Goal: Information Seeking & Learning: Compare options

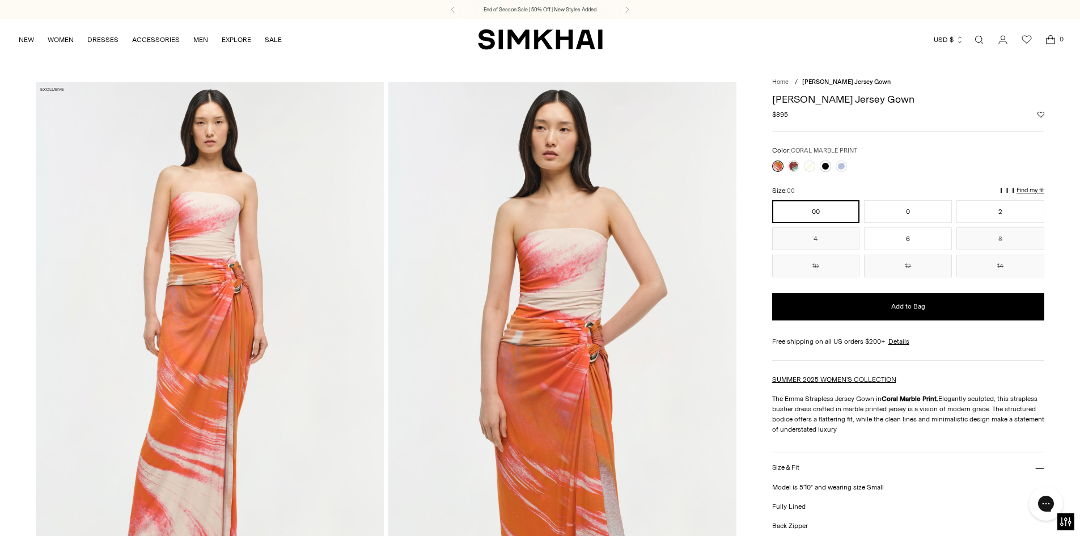
scroll to position [57, 0]
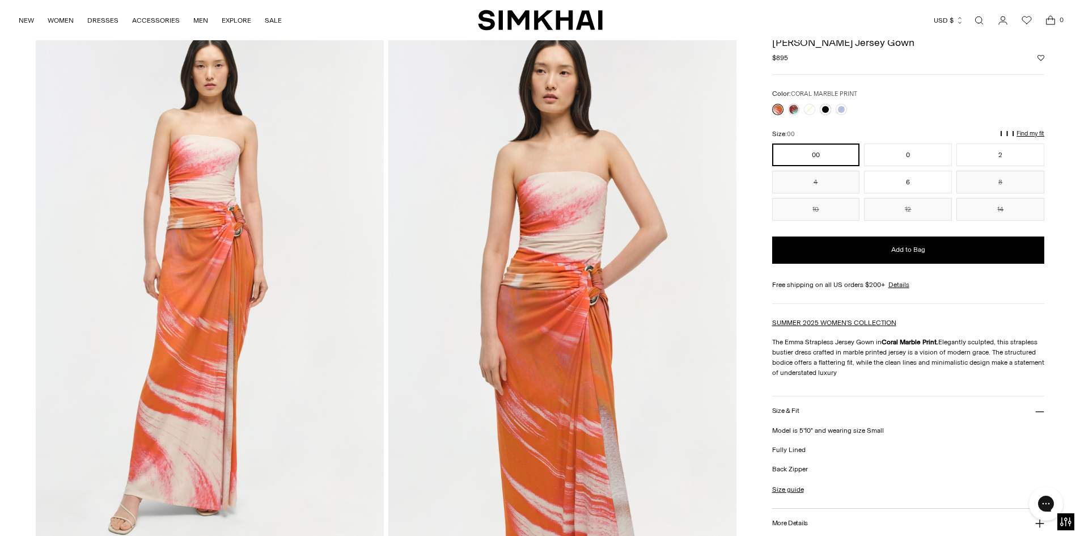
click at [234, 335] on img at bounding box center [210, 287] width 348 height 522
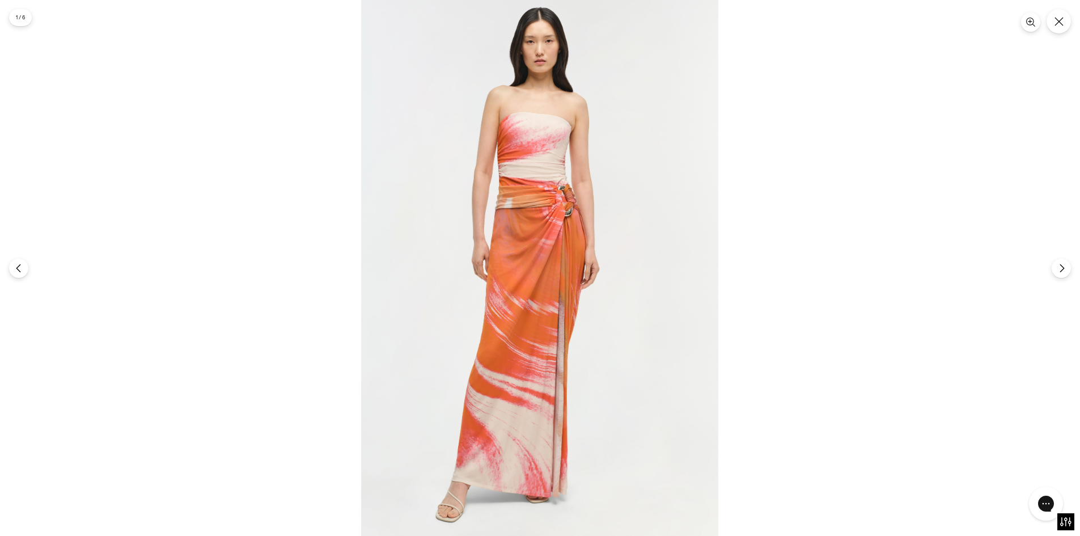
click at [859, 60] on div at bounding box center [540, 268] width 1080 height 536
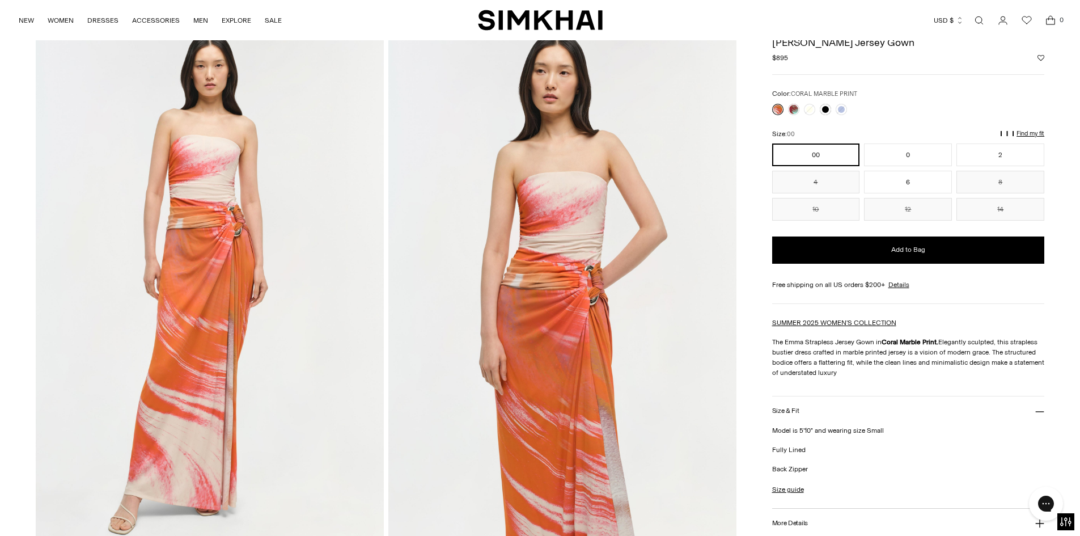
scroll to position [113, 0]
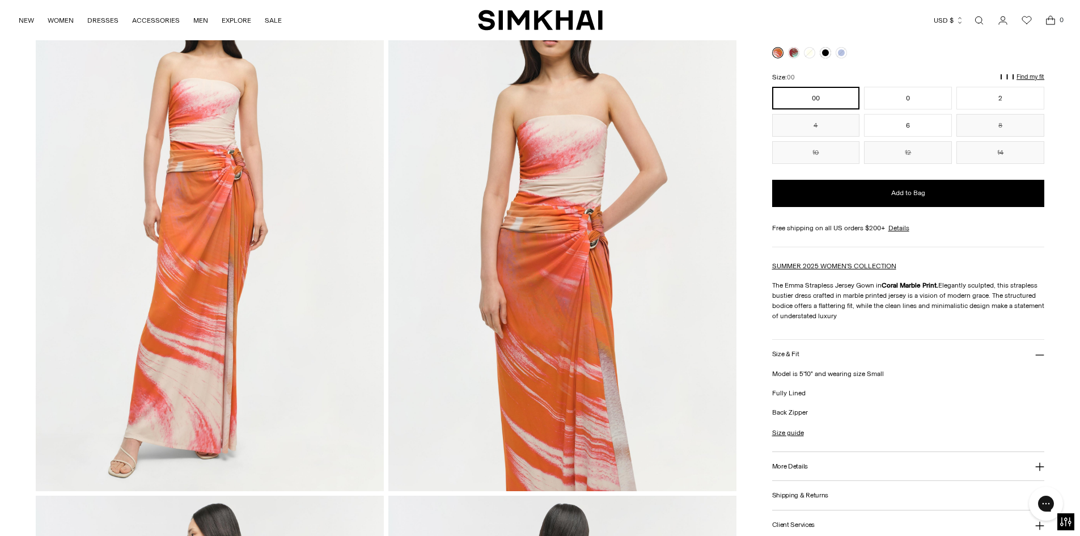
click at [679, 290] on img at bounding box center [562, 230] width 348 height 522
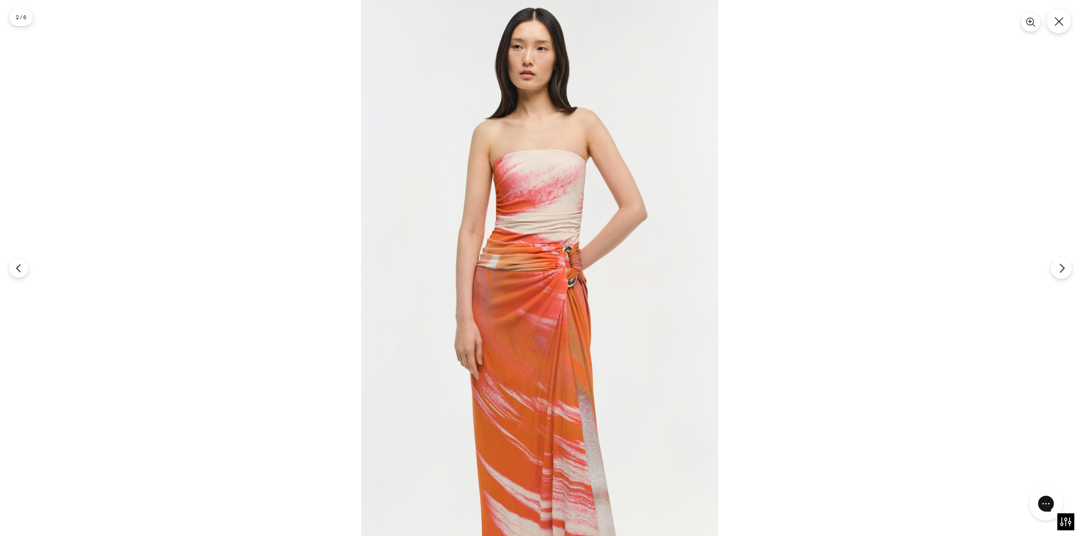
click at [1066, 274] on button "Next" at bounding box center [1061, 267] width 21 height 21
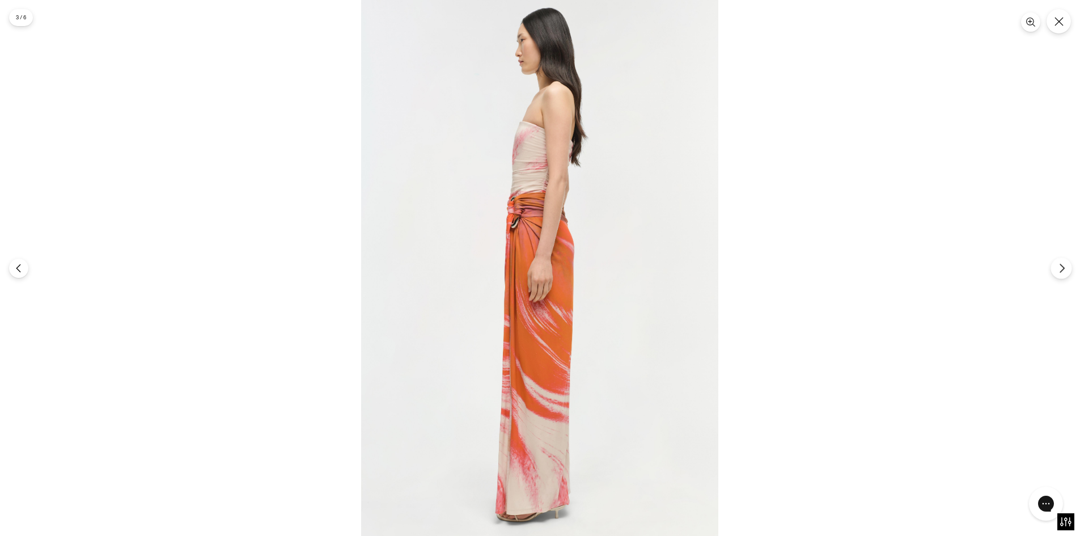
click at [1066, 274] on button "Next" at bounding box center [1061, 267] width 21 height 21
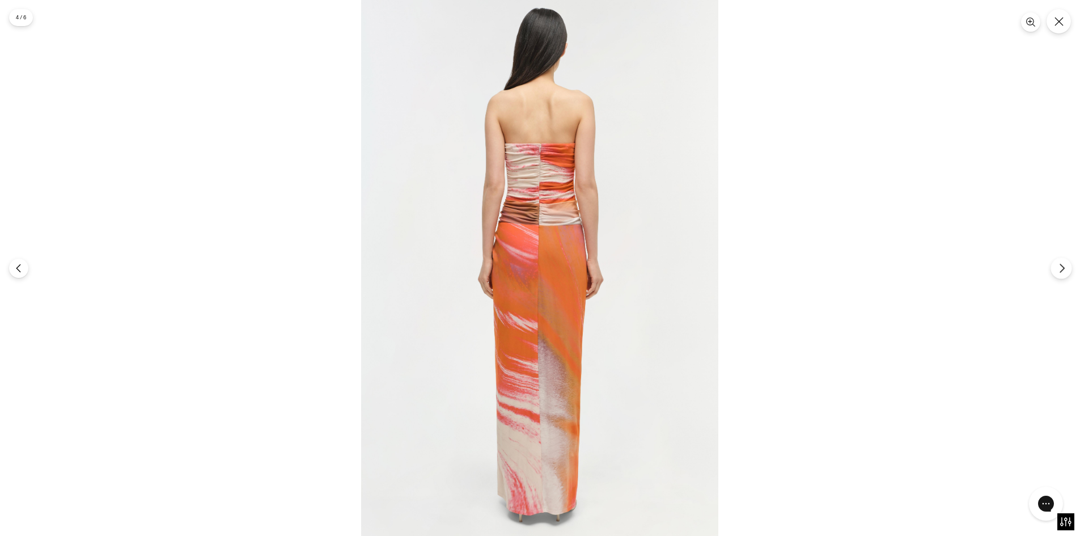
click at [1058, 270] on icon "Next" at bounding box center [1062, 268] width 10 height 10
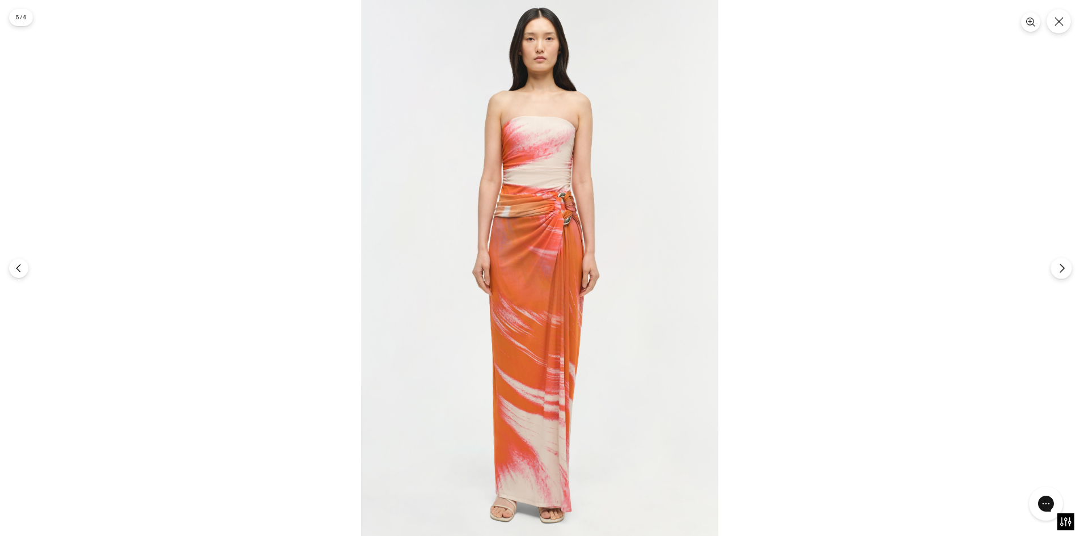
click at [1058, 270] on icon "Next" at bounding box center [1062, 268] width 10 height 10
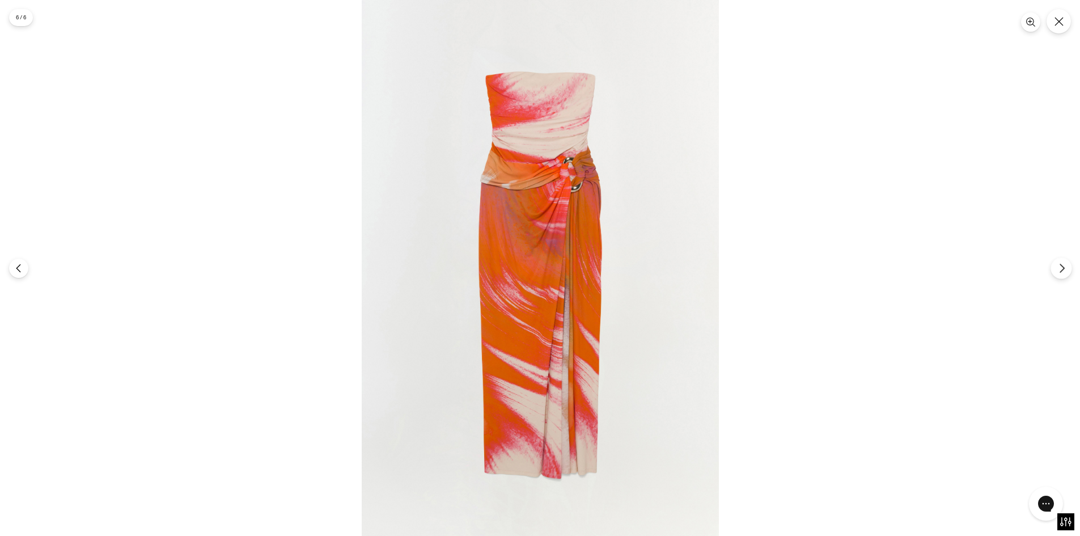
click at [1060, 277] on button "Next" at bounding box center [1061, 267] width 21 height 21
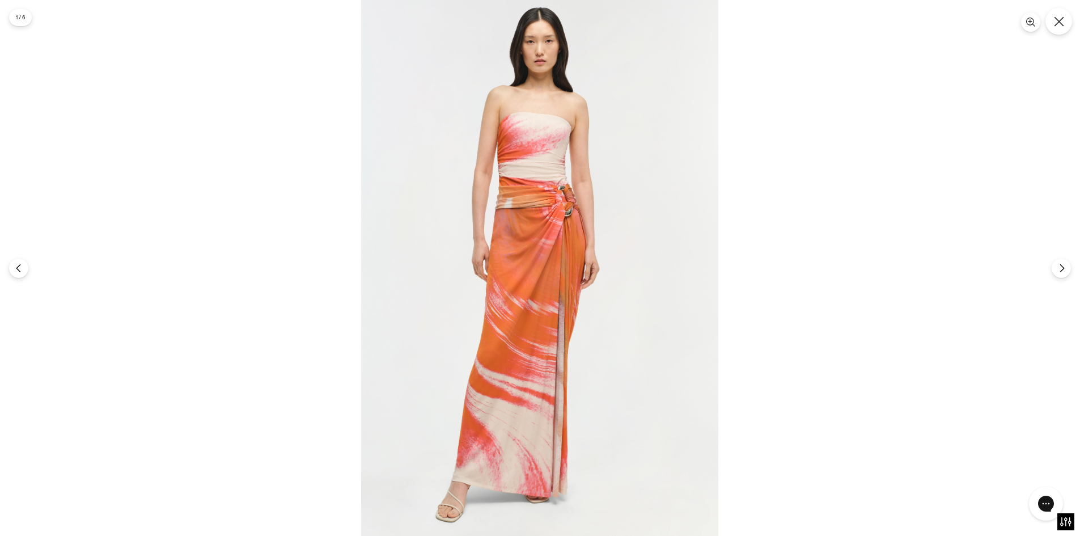
click at [1059, 27] on button "Close" at bounding box center [1058, 21] width 27 height 27
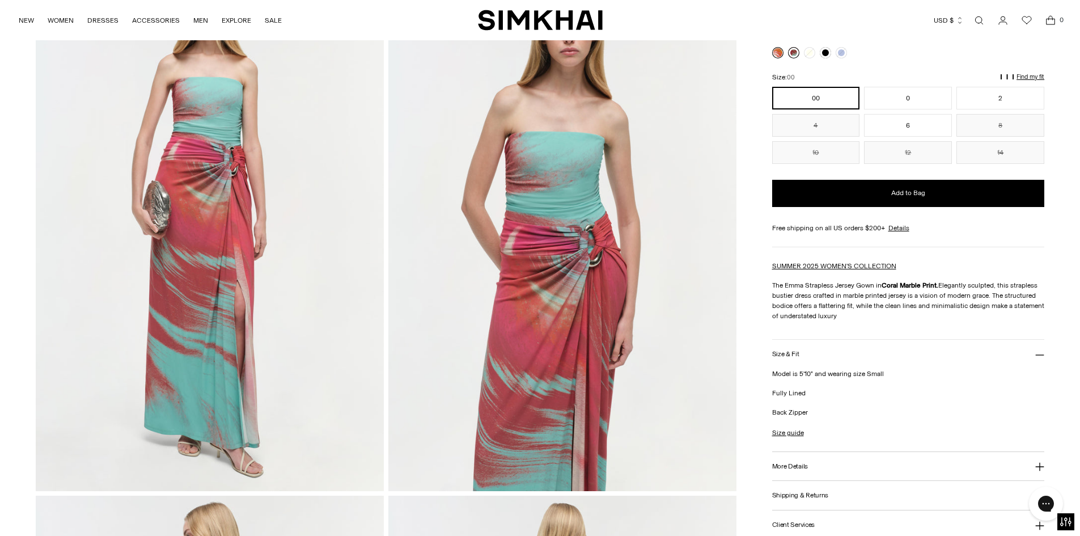
click at [791, 53] on link at bounding box center [793, 52] width 11 height 11
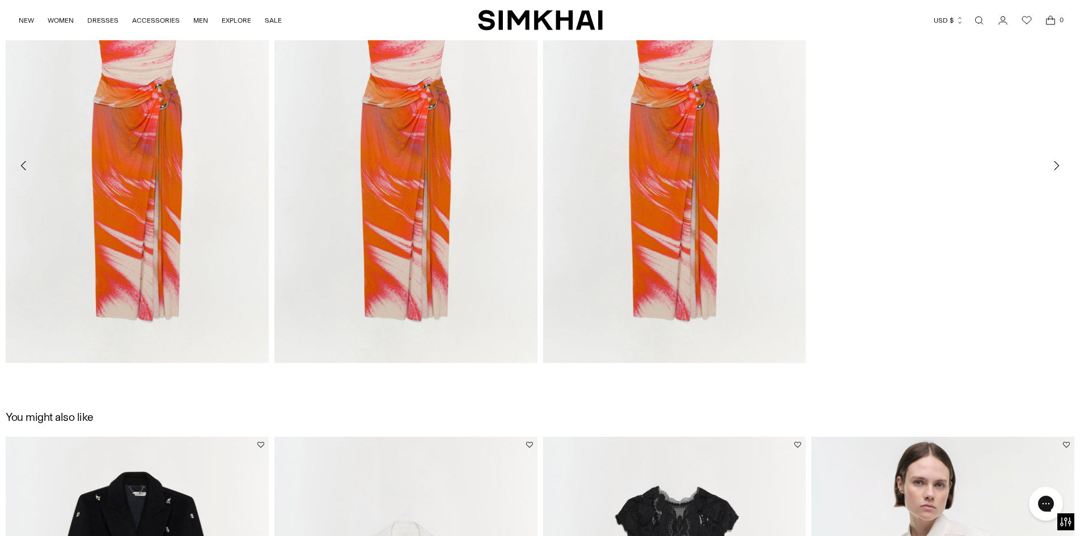
scroll to position [2154, 0]
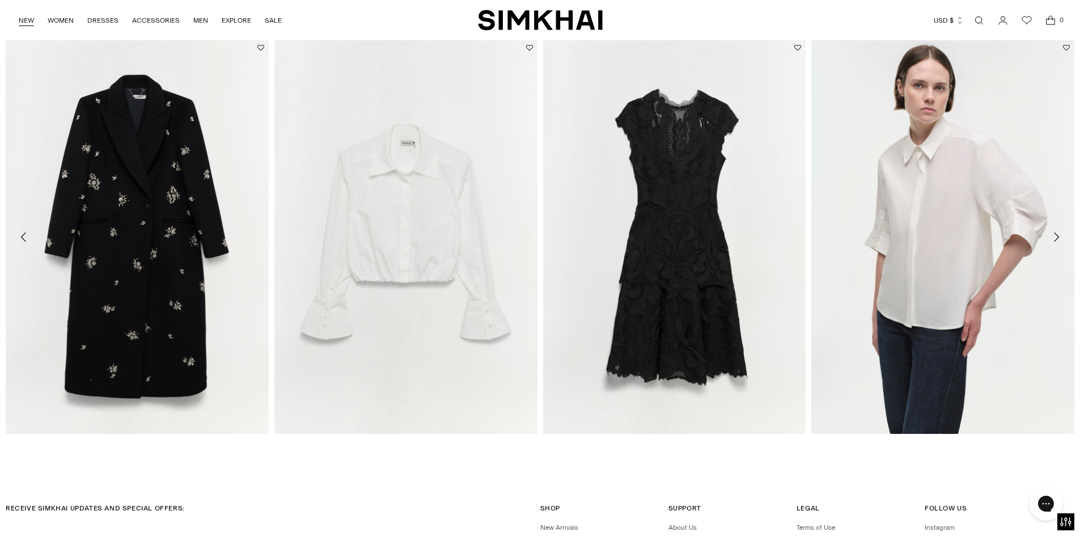
click at [21, 27] on link "NEW" at bounding box center [26, 20] width 15 height 25
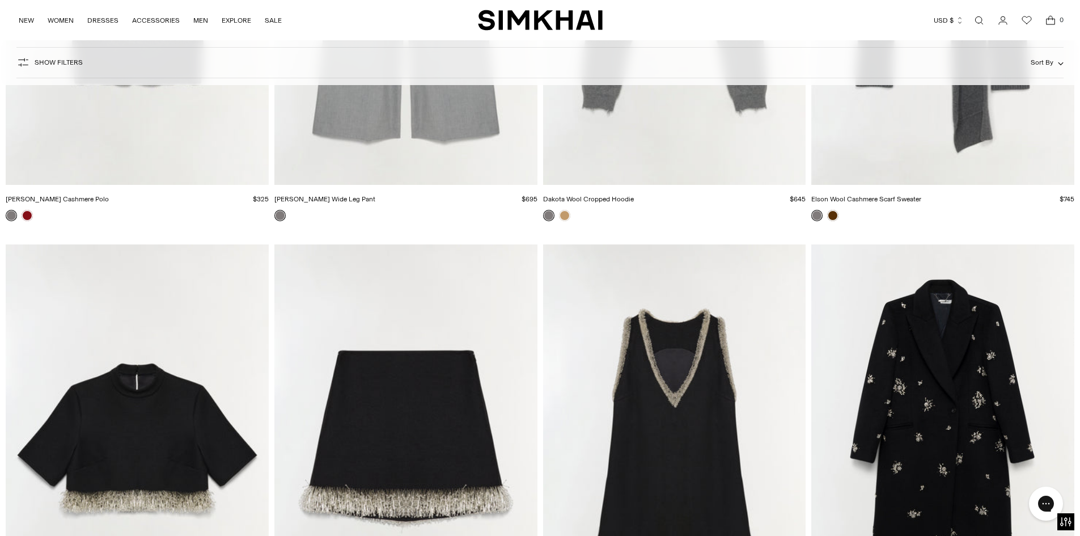
scroll to position [4536, 0]
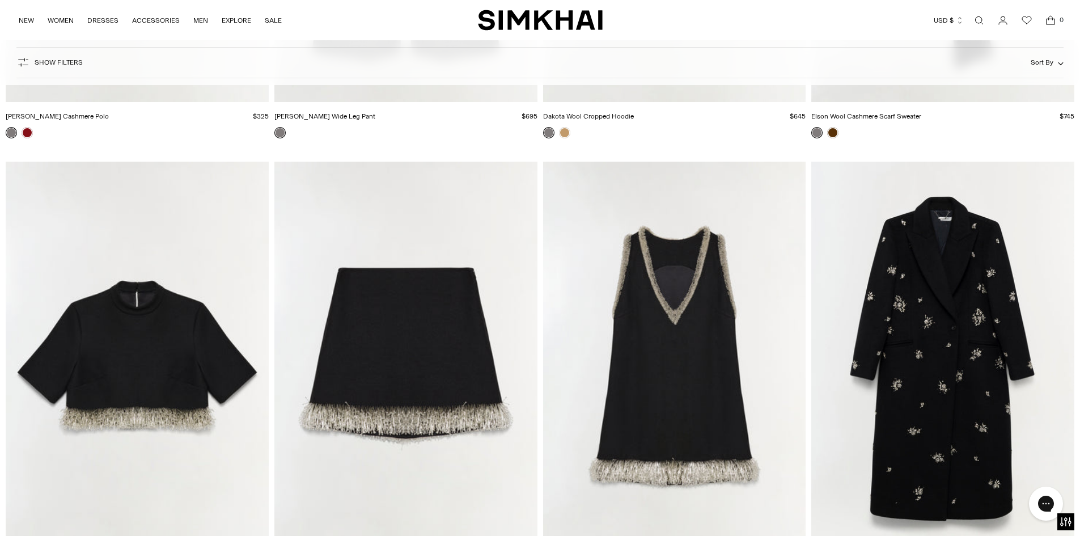
click at [0, 0] on img "Darcy Embellished Mini Dress" at bounding box center [0, 0] width 0 height 0
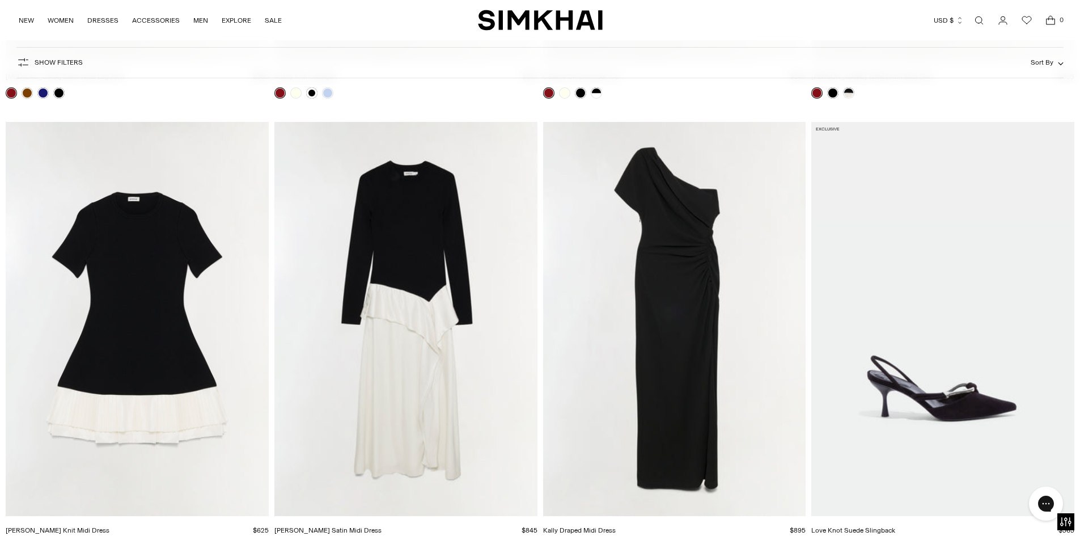
scroll to position [8675, 0]
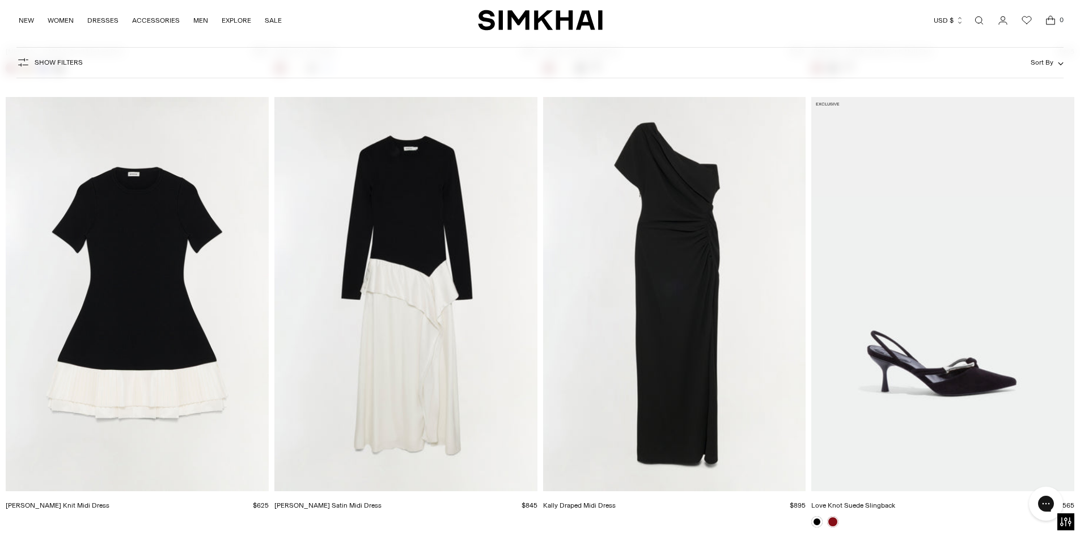
click at [0, 0] on img "Ornella Knit Satin Midi Dress" at bounding box center [0, 0] width 0 height 0
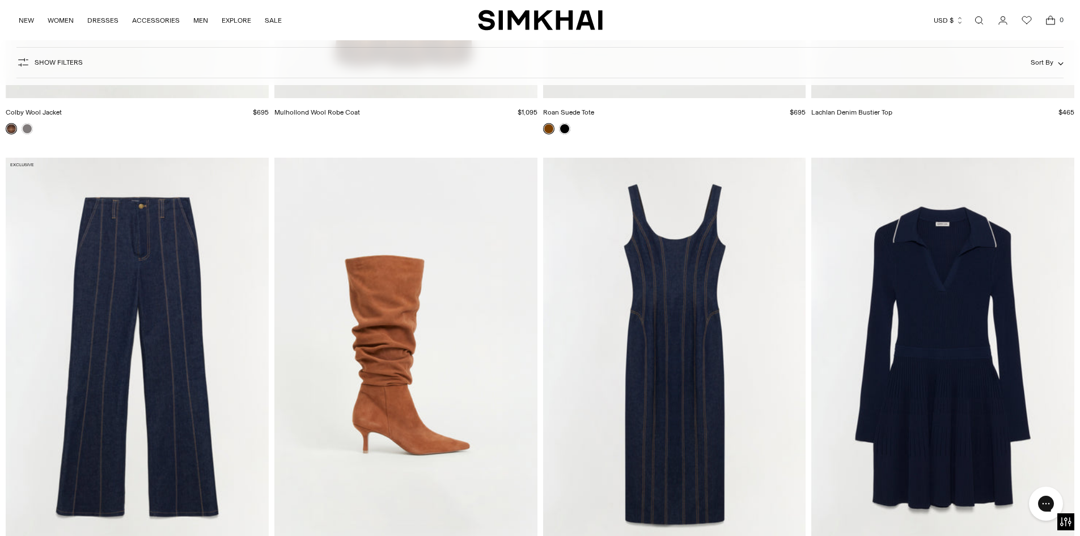
scroll to position [13210, 0]
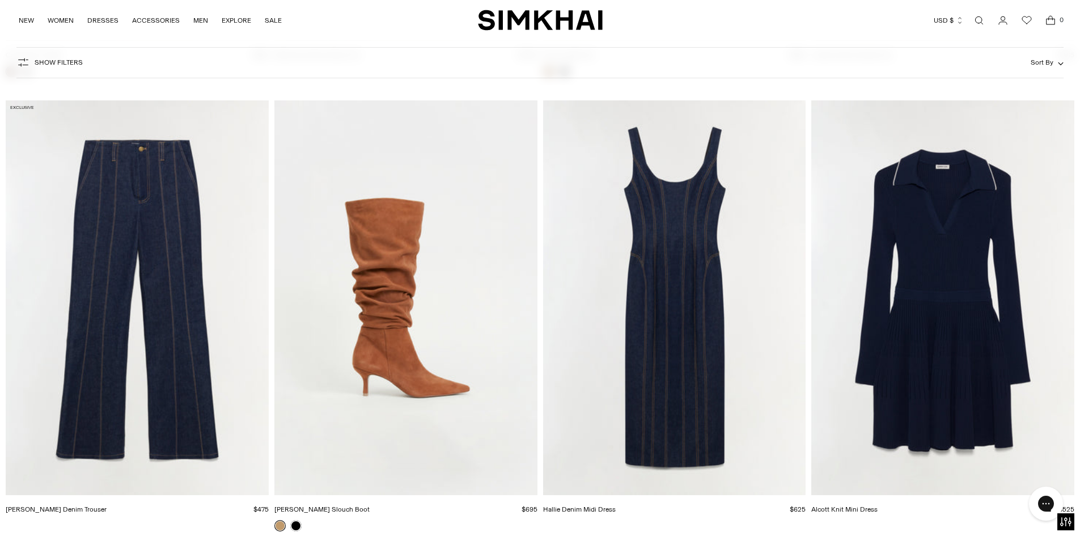
click at [0, 0] on img "Hallie Denim Midi Dress" at bounding box center [0, 0] width 0 height 0
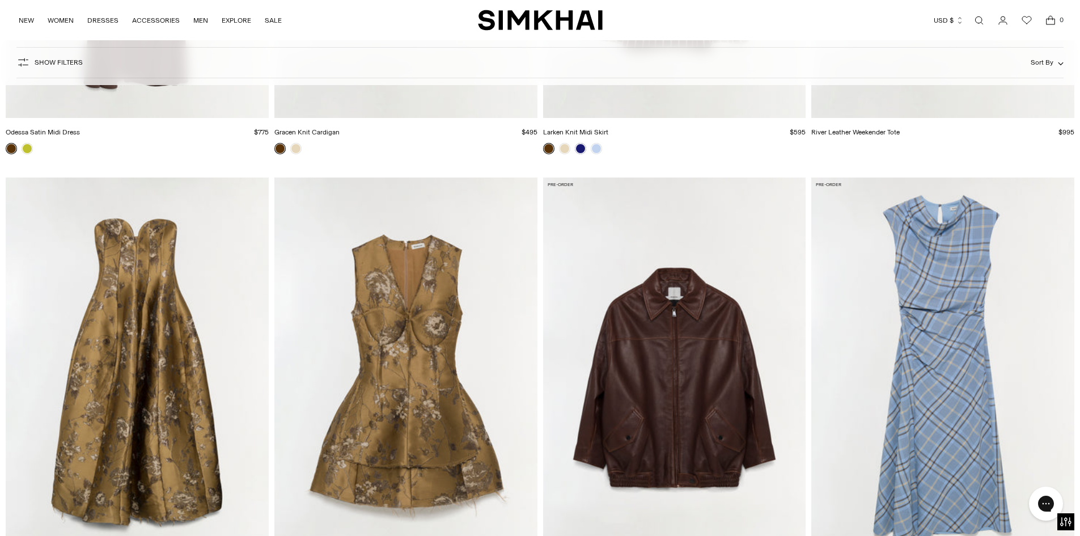
scroll to position [14571, 0]
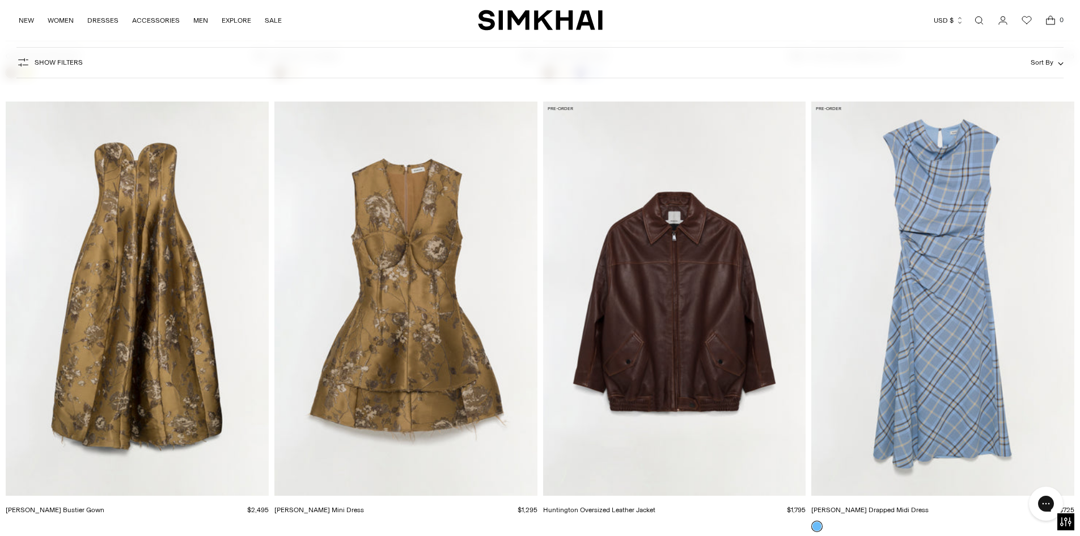
click at [0, 0] on img "Elaria Jacquard Bustier Gown" at bounding box center [0, 0] width 0 height 0
click at [0, 0] on img "Burke Drapped Midi Dress" at bounding box center [0, 0] width 0 height 0
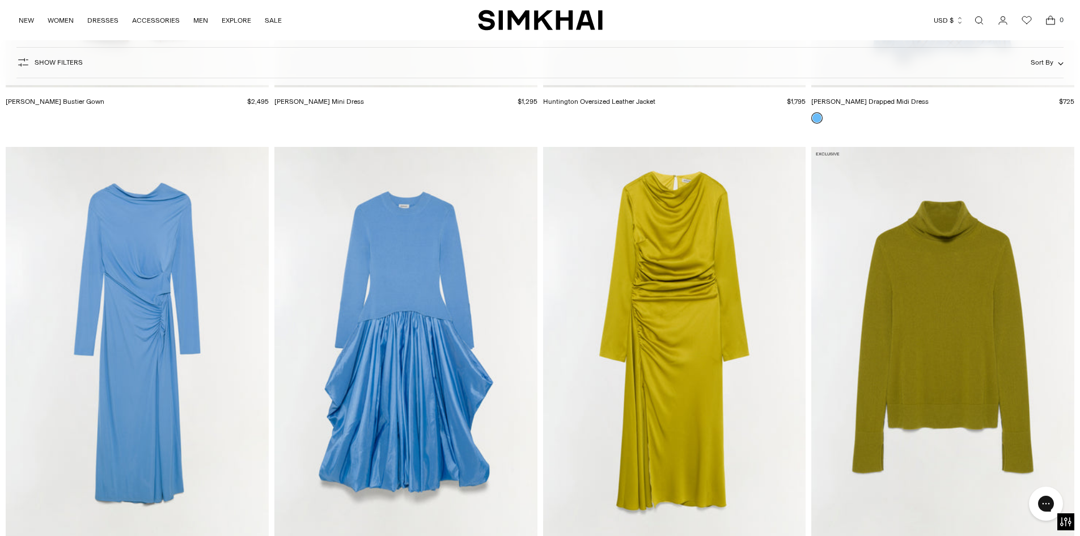
scroll to position [15025, 0]
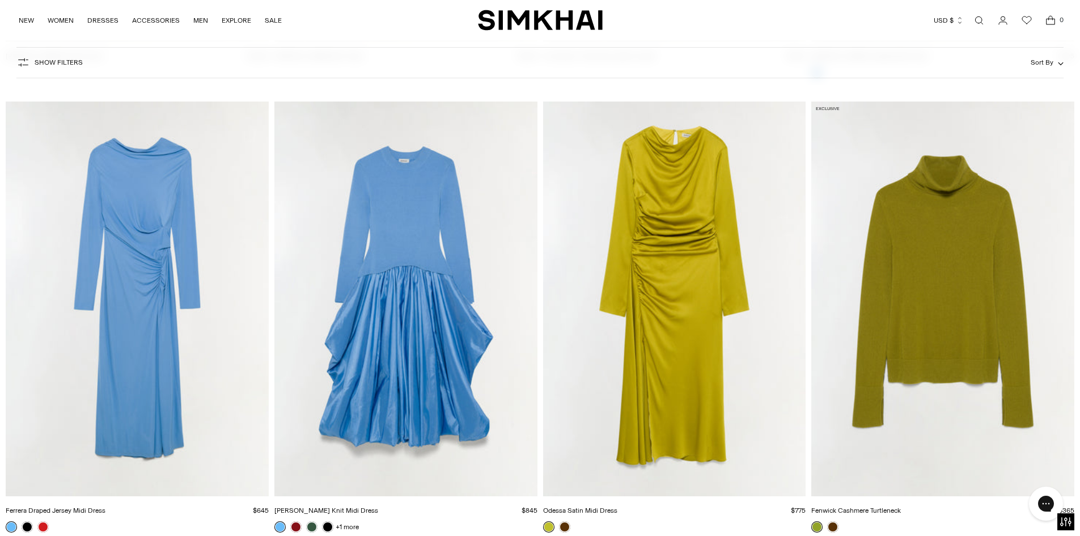
click at [0, 0] on img "Odessa Satin Midi Dress" at bounding box center [0, 0] width 0 height 0
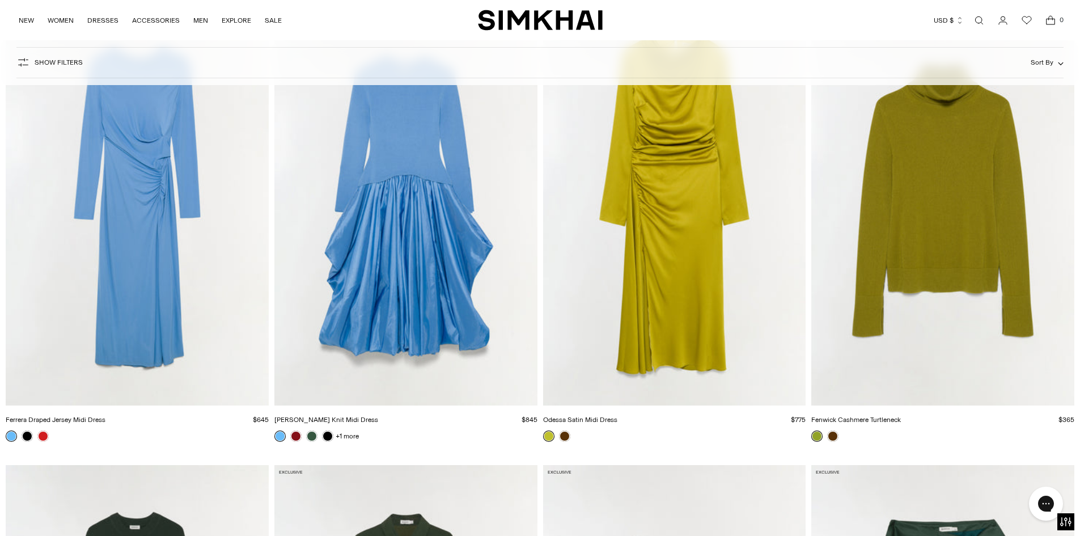
scroll to position [15138, 0]
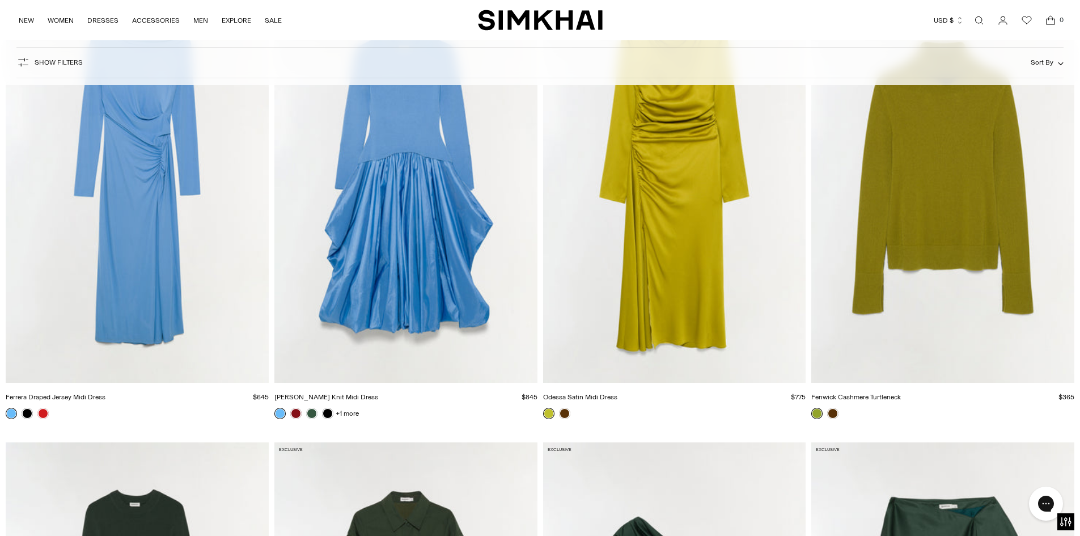
click at [0, 0] on img "Ferrera Draped Jersey Midi Dress" at bounding box center [0, 0] width 0 height 0
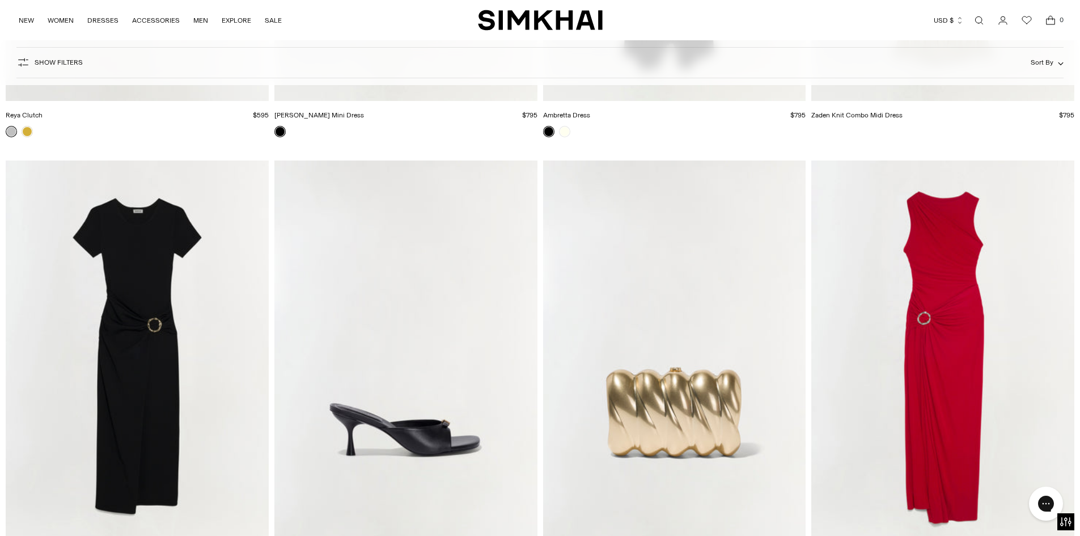
scroll to position [23132, 0]
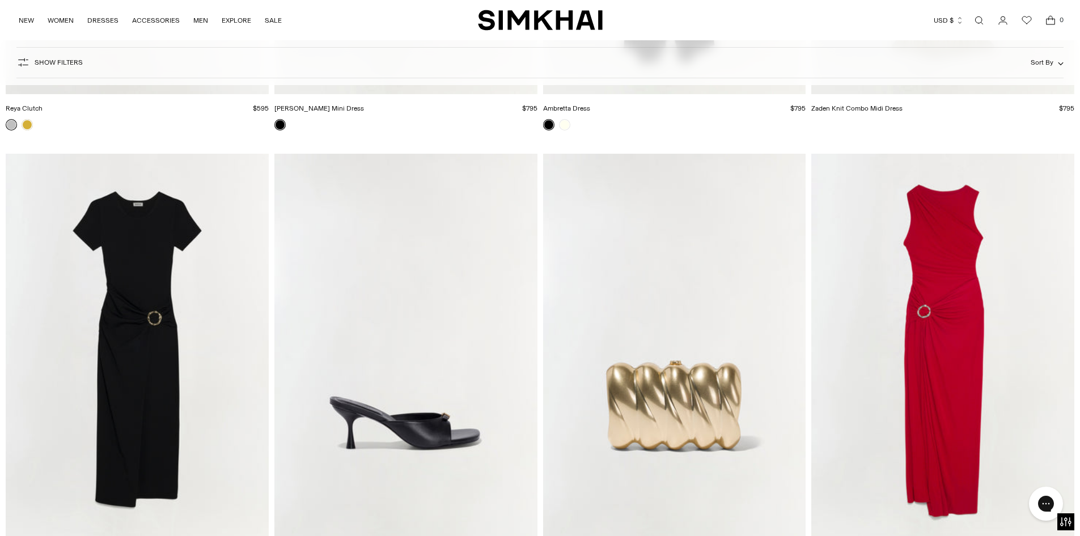
click at [0, 0] on img "Blaine Jersey Gown" at bounding box center [0, 0] width 0 height 0
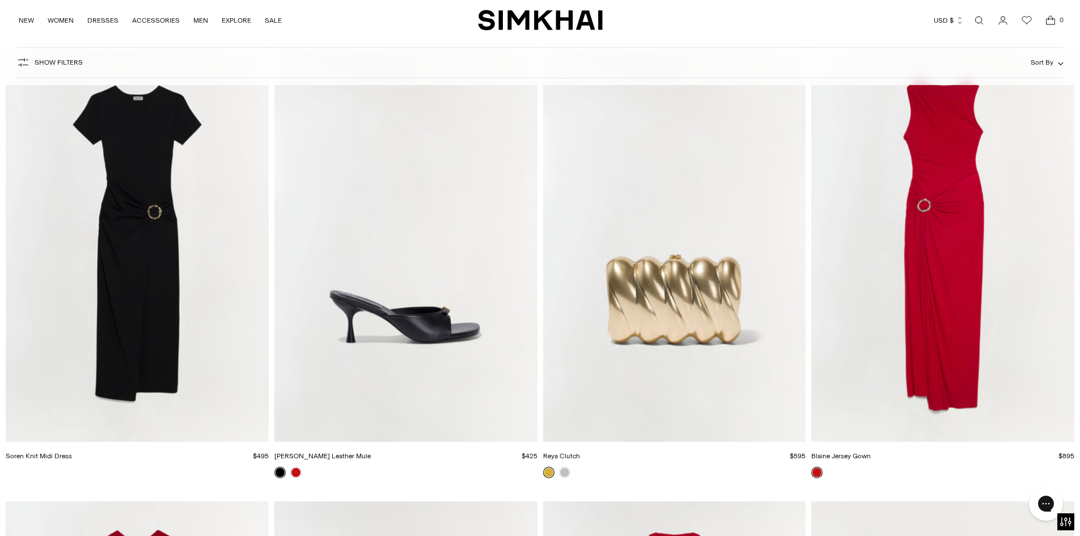
scroll to position [23246, 0]
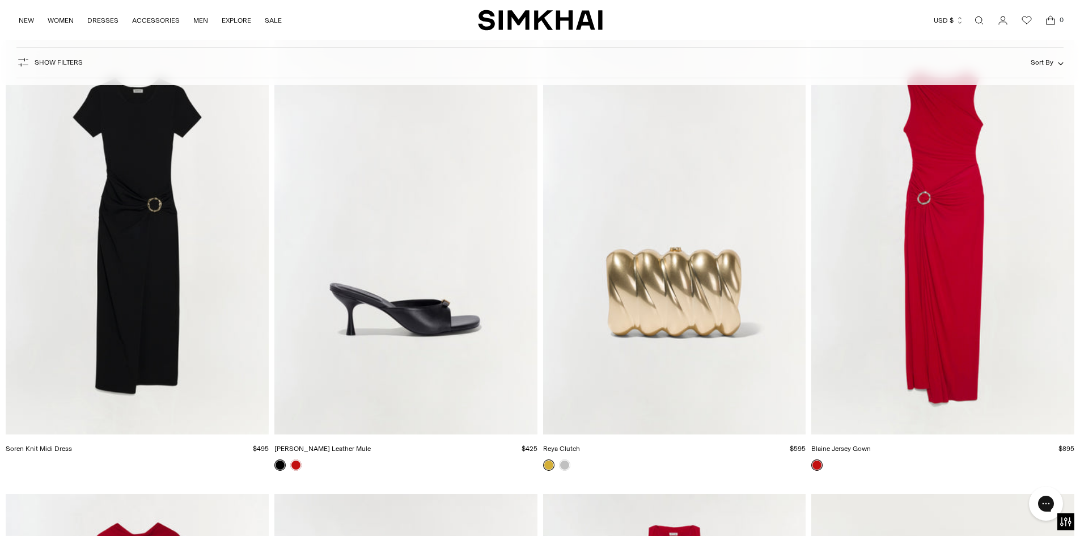
click at [0, 0] on img "Soren Knit Midi Dress" at bounding box center [0, 0] width 0 height 0
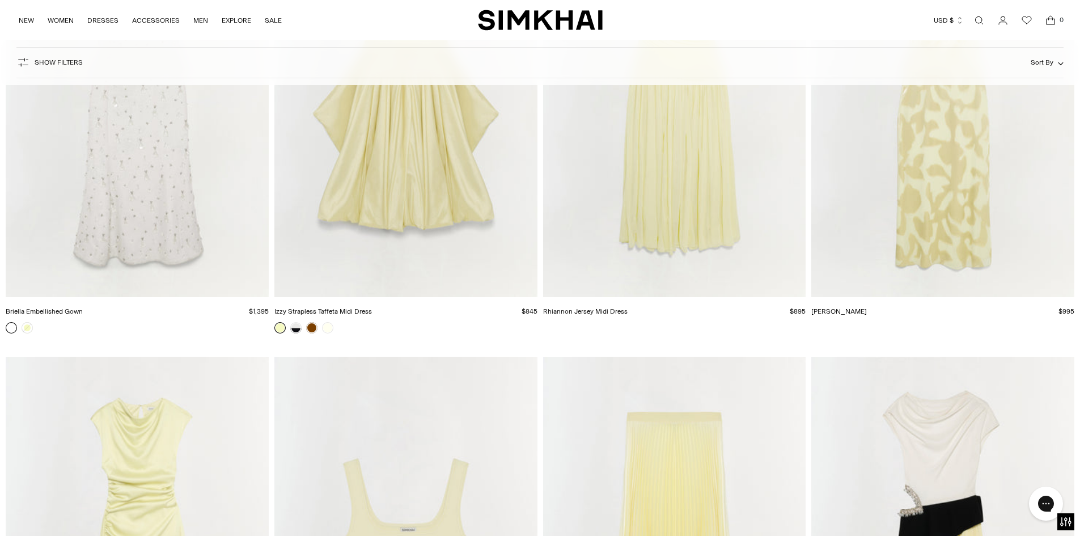
scroll to position [24776, 0]
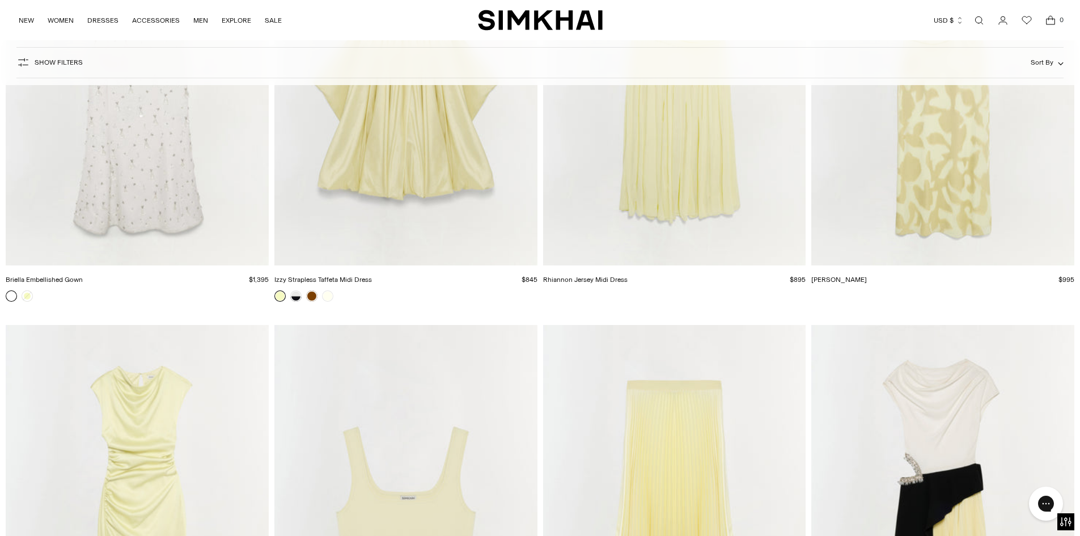
click at [0, 0] on img "Jessa Gown" at bounding box center [0, 0] width 0 height 0
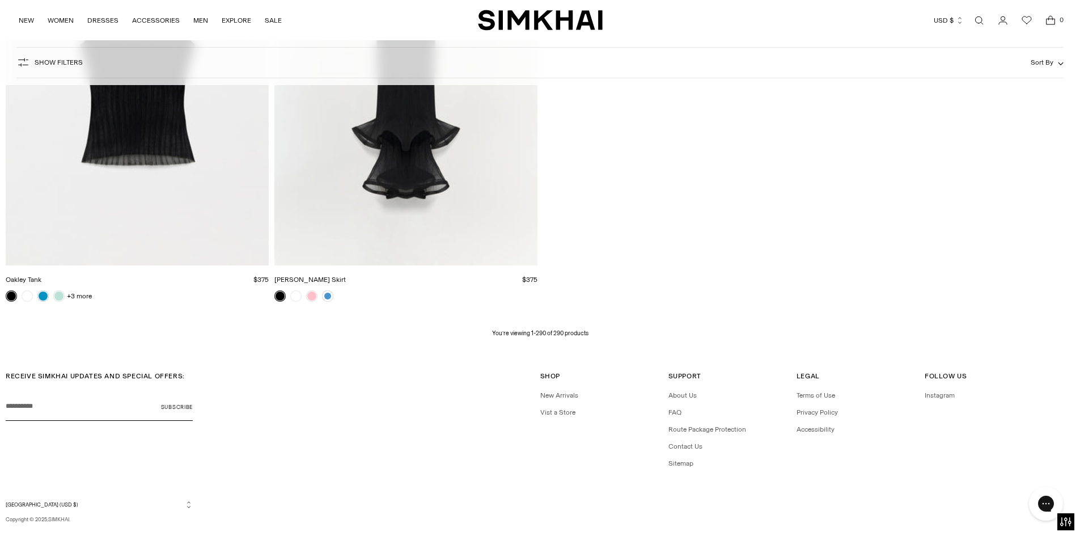
scroll to position [32941, 0]
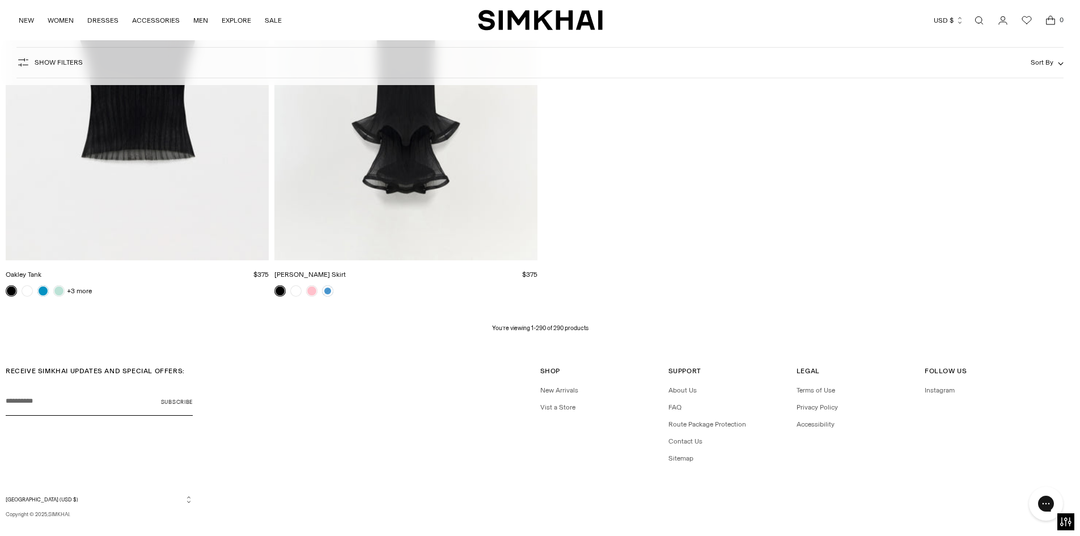
click at [979, 18] on link "Open search modal" at bounding box center [979, 20] width 23 height 23
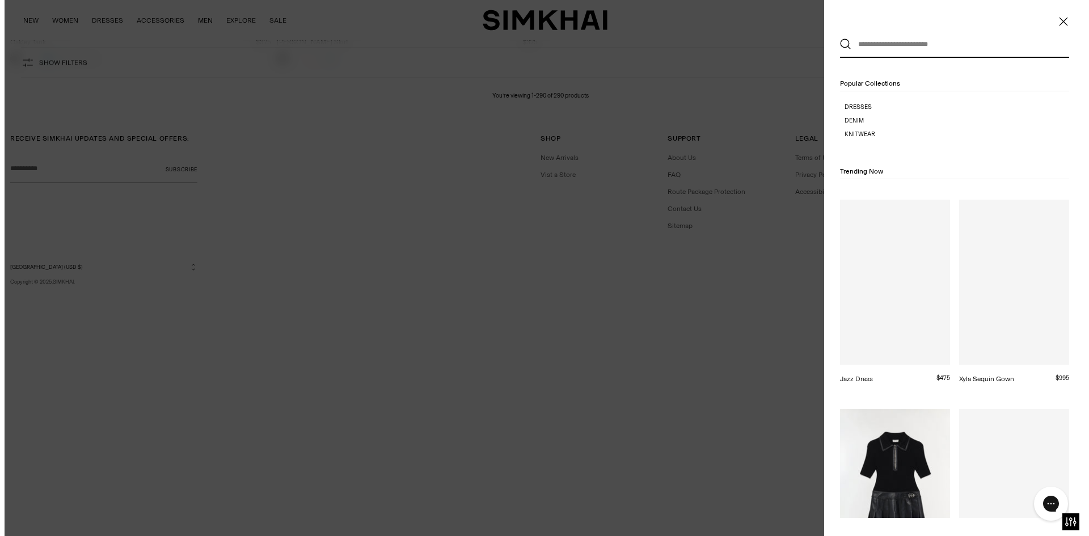
scroll to position [0, 0]
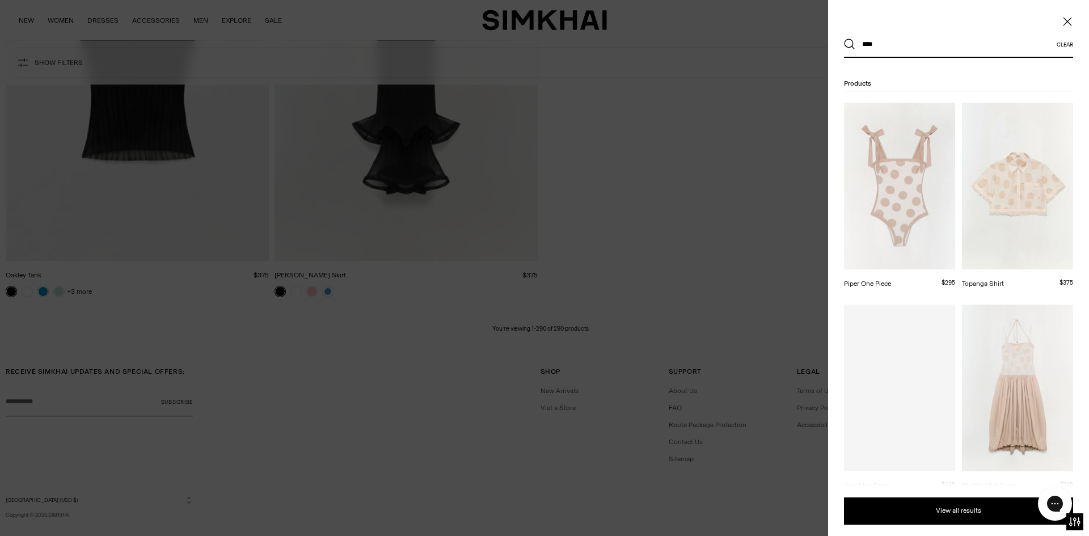
type input "****"
click at [844, 39] on button "Search" at bounding box center [849, 44] width 11 height 11
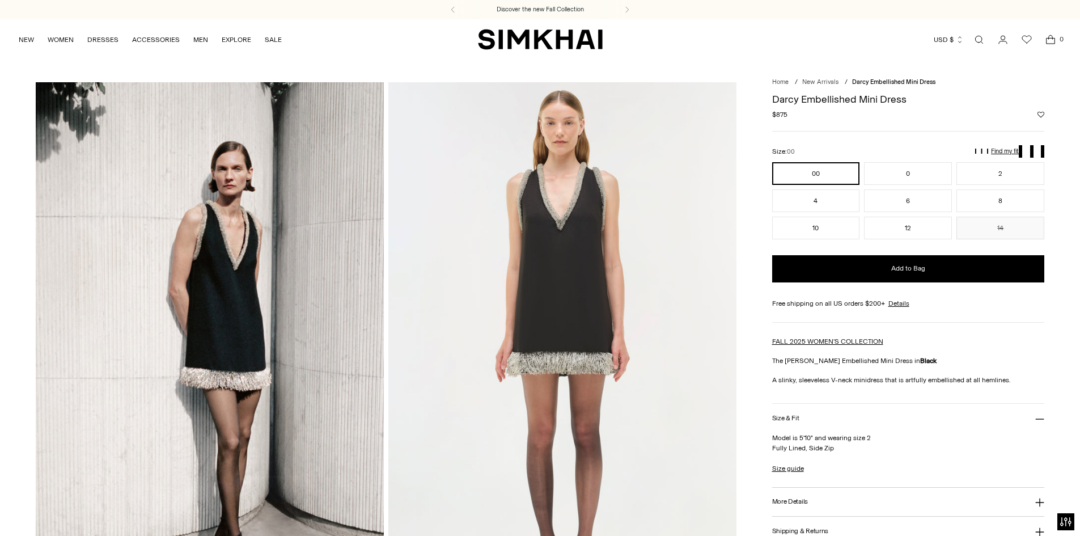
click at [168, 365] on img at bounding box center [210, 343] width 348 height 522
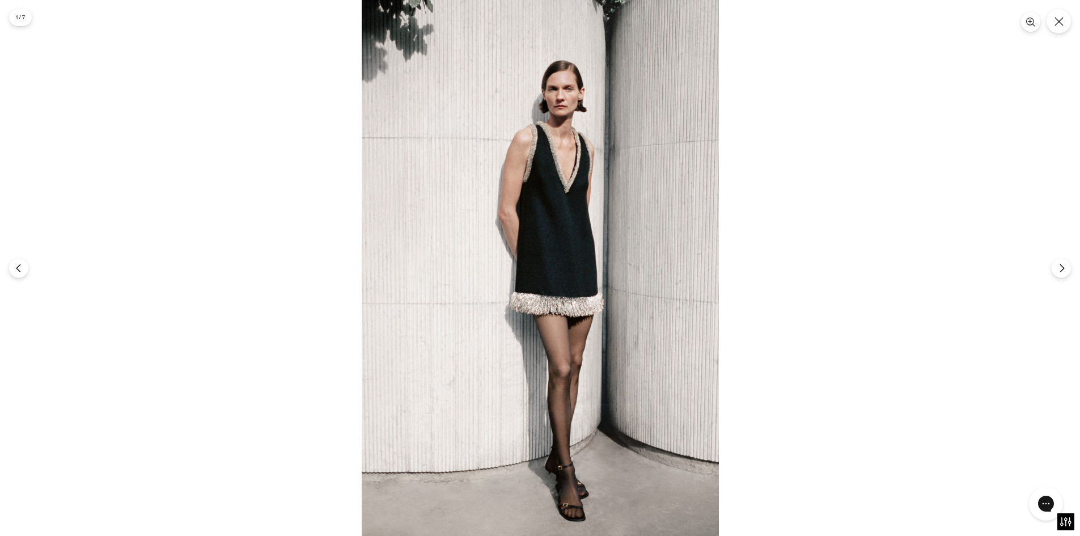
click at [848, 108] on div at bounding box center [540, 268] width 1080 height 536
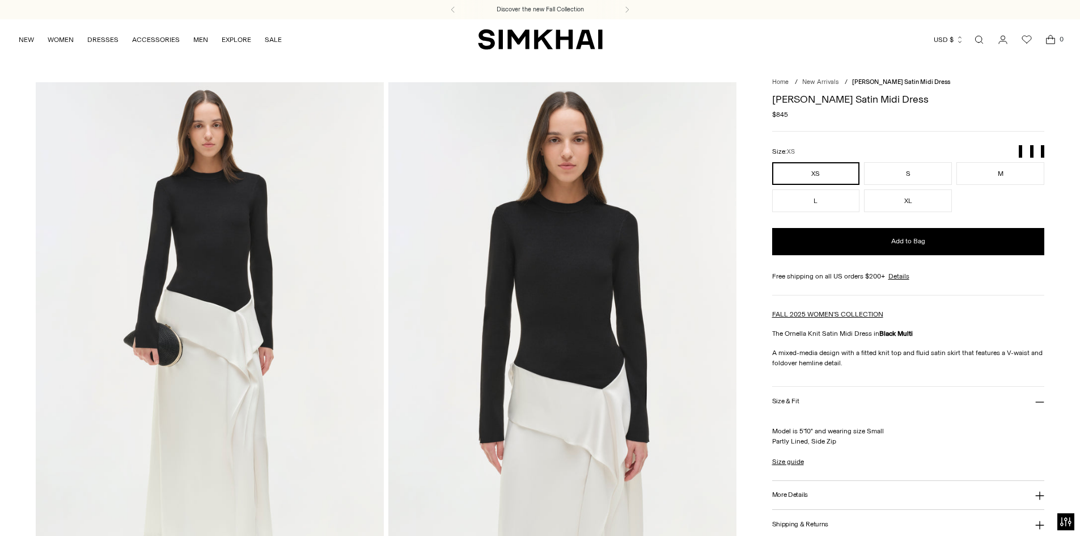
click at [282, 410] on img at bounding box center [210, 343] width 348 height 522
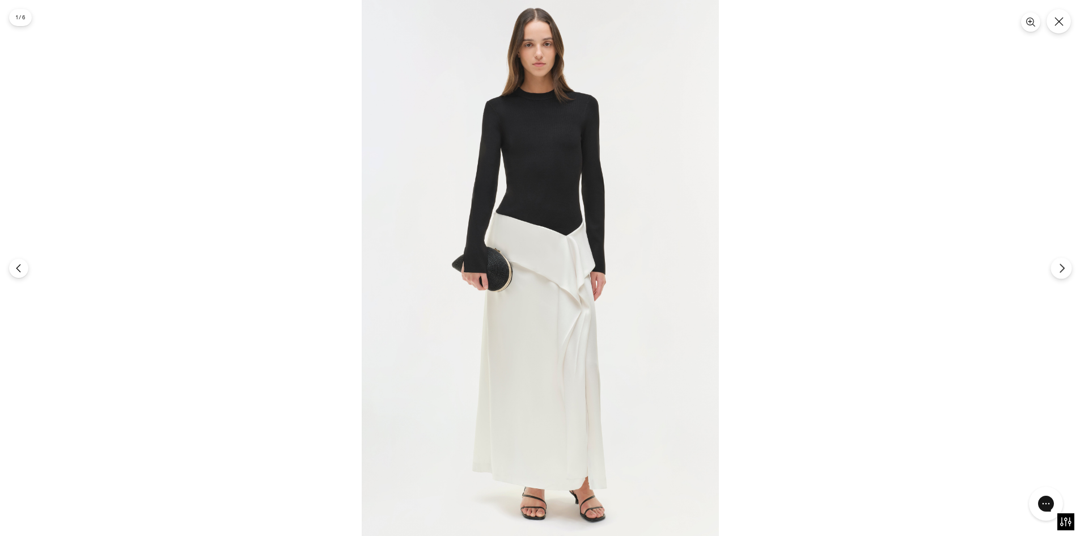
click at [1057, 260] on button "Next" at bounding box center [1061, 267] width 21 height 21
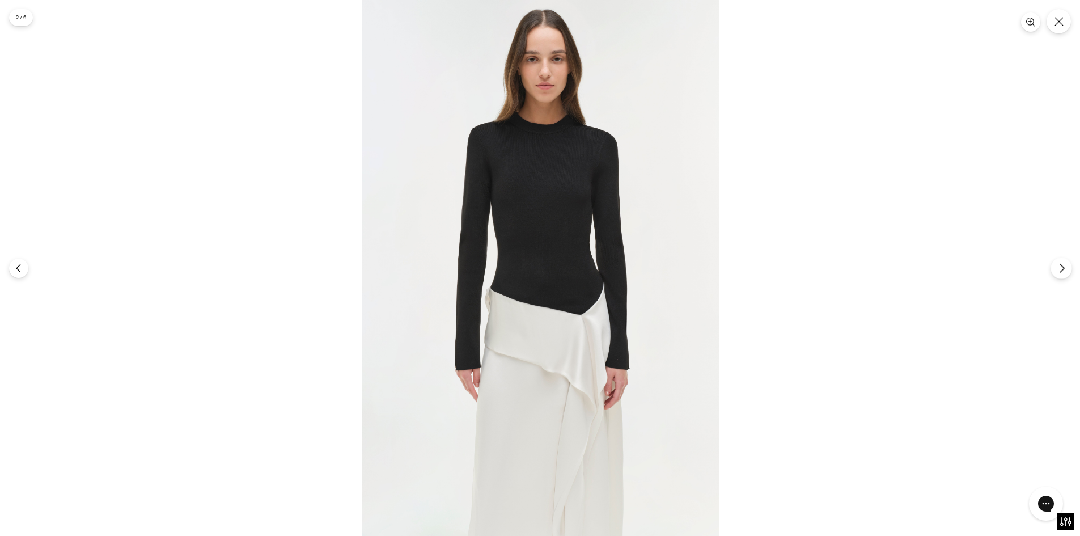
click at [1057, 260] on button "Next" at bounding box center [1061, 267] width 21 height 21
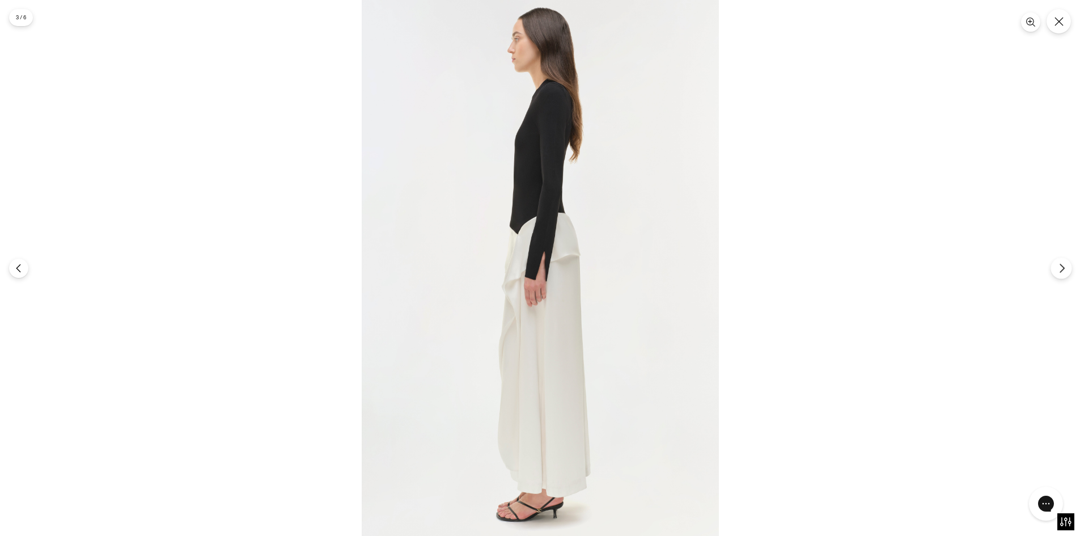
click at [1057, 260] on button "Next" at bounding box center [1061, 267] width 21 height 21
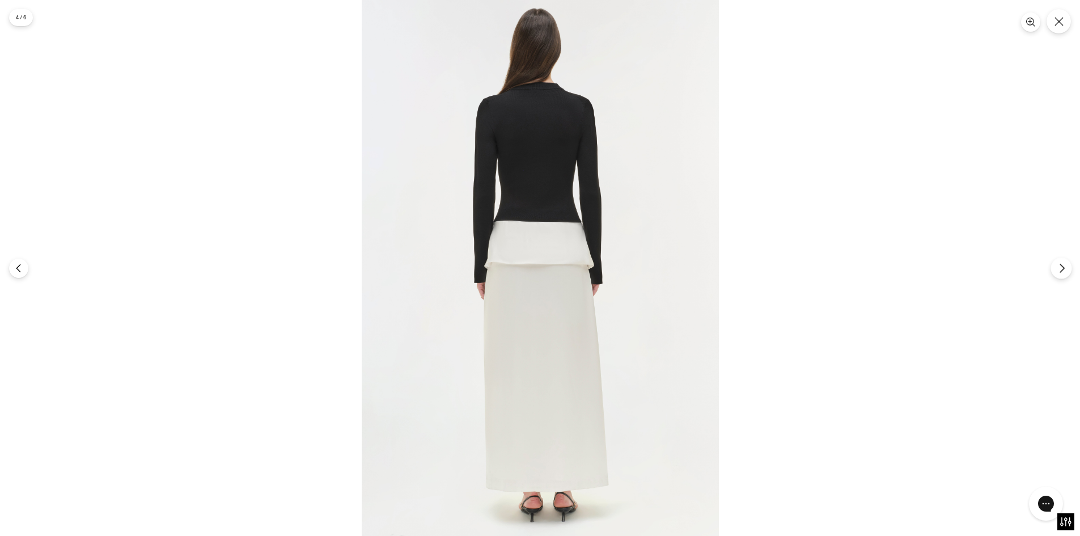
click at [1057, 260] on button "Next" at bounding box center [1061, 267] width 21 height 21
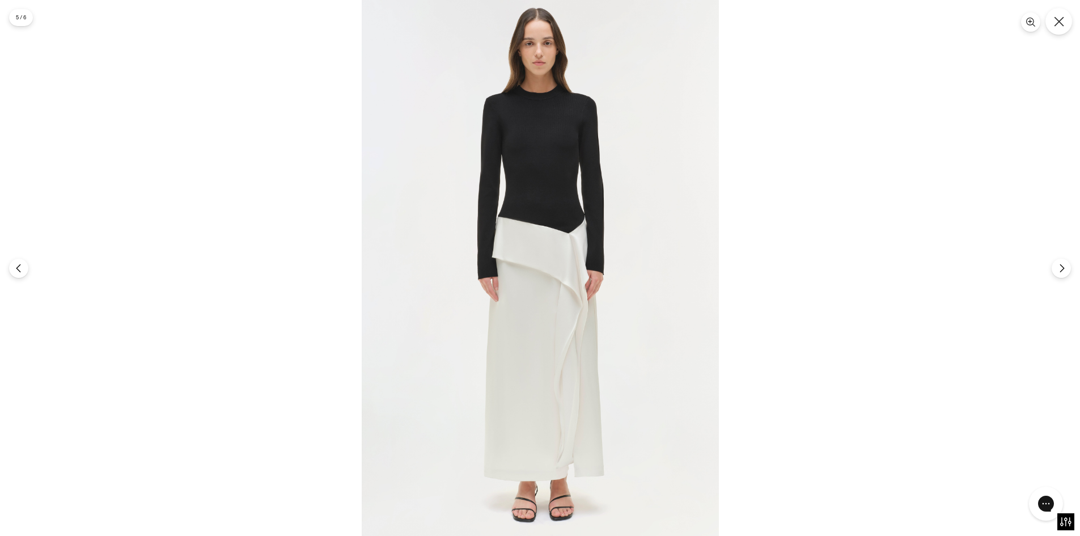
click at [1059, 26] on icon "Close" at bounding box center [1059, 21] width 10 height 10
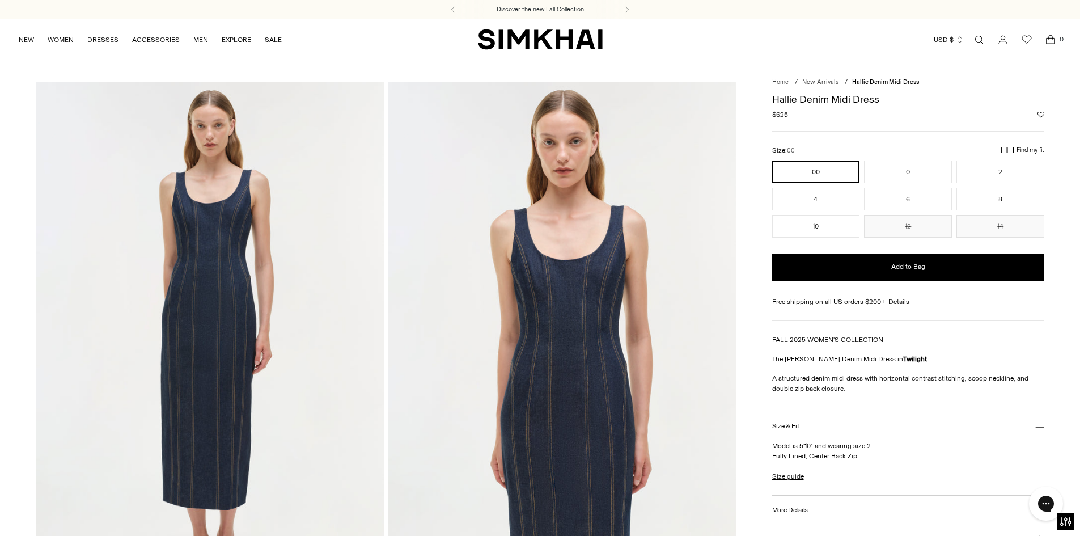
click at [299, 306] on img at bounding box center [210, 343] width 348 height 522
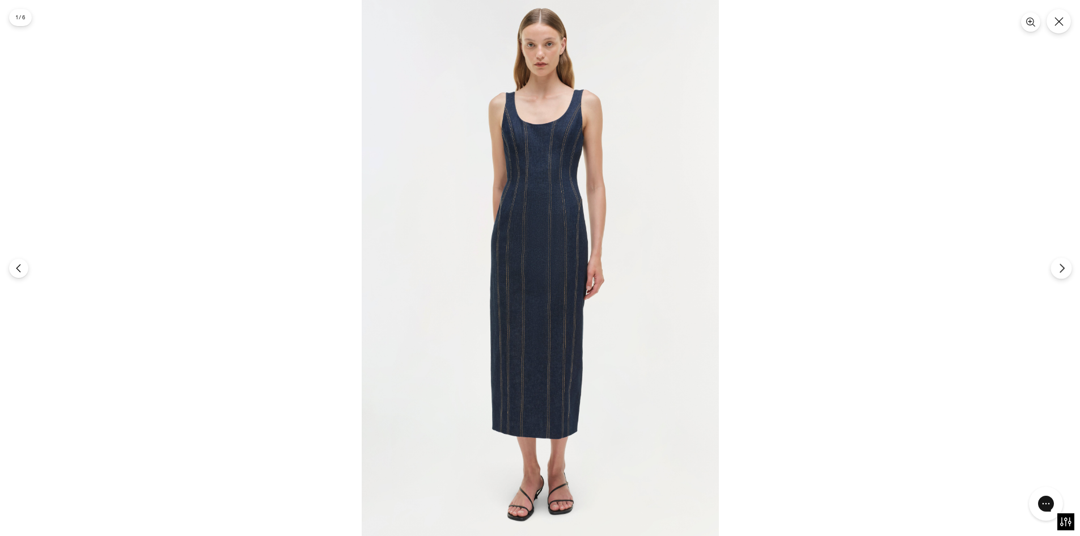
click at [1056, 269] on button "Next" at bounding box center [1061, 267] width 21 height 21
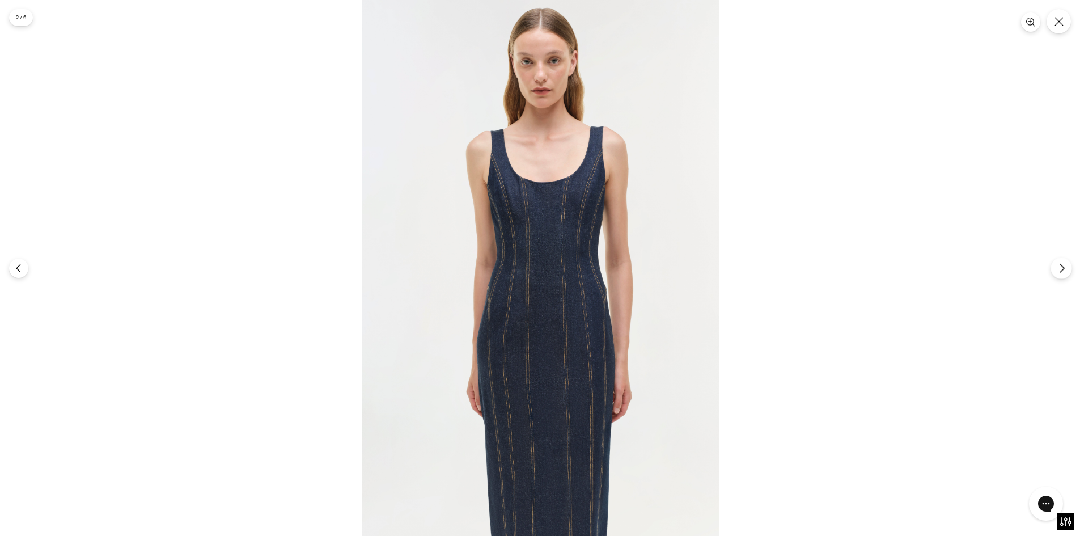
click at [1056, 269] on button "Next" at bounding box center [1061, 267] width 21 height 21
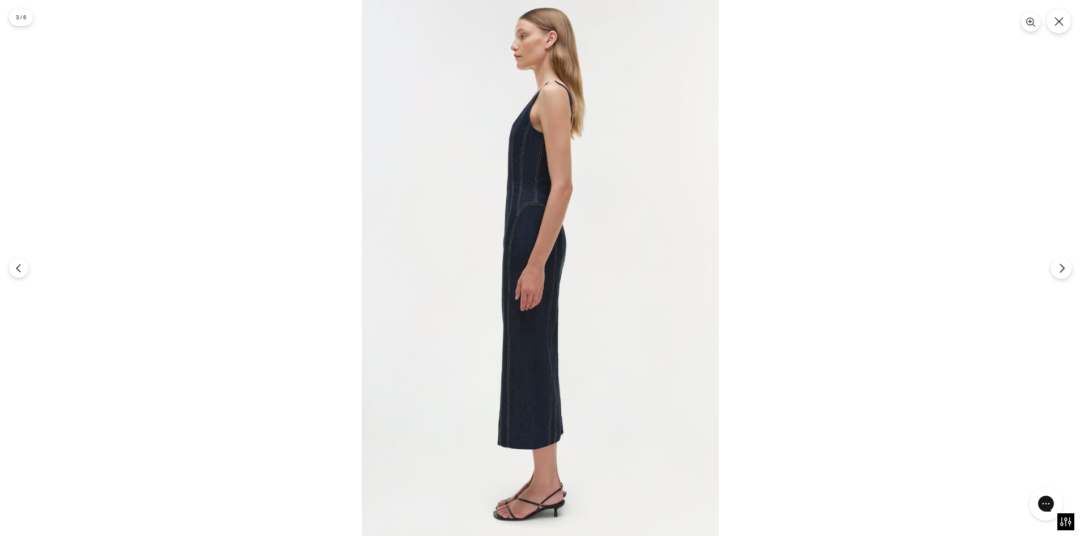
click at [1056, 269] on button "Next" at bounding box center [1061, 267] width 21 height 21
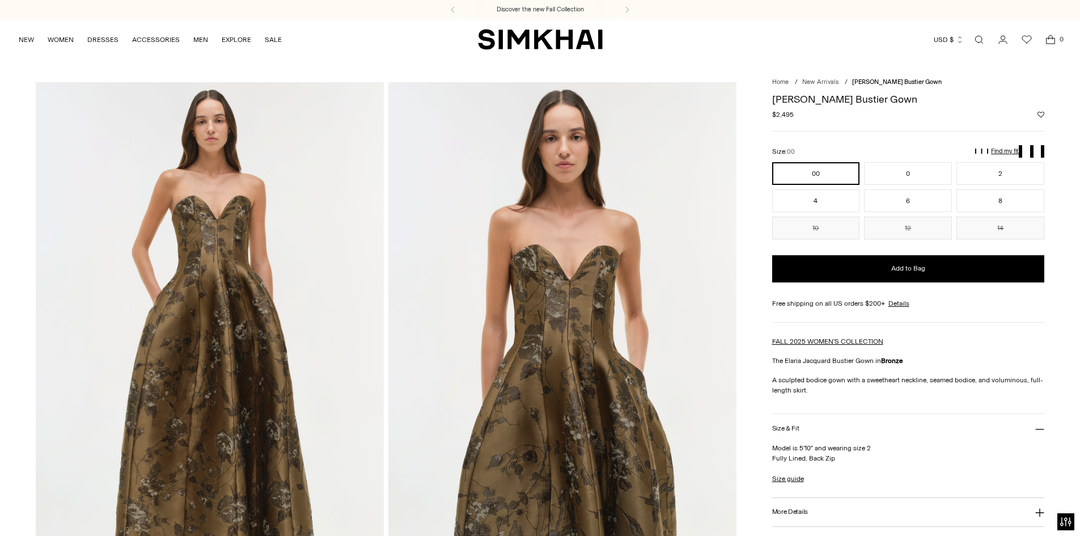
click at [333, 376] on img at bounding box center [210, 343] width 348 height 522
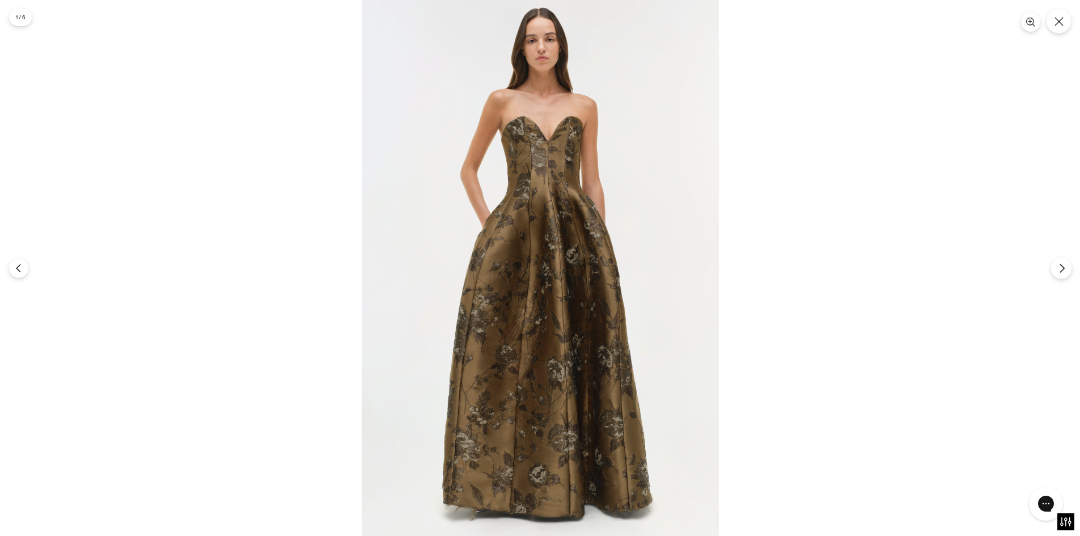
click at [1068, 269] on button "Next" at bounding box center [1061, 267] width 21 height 21
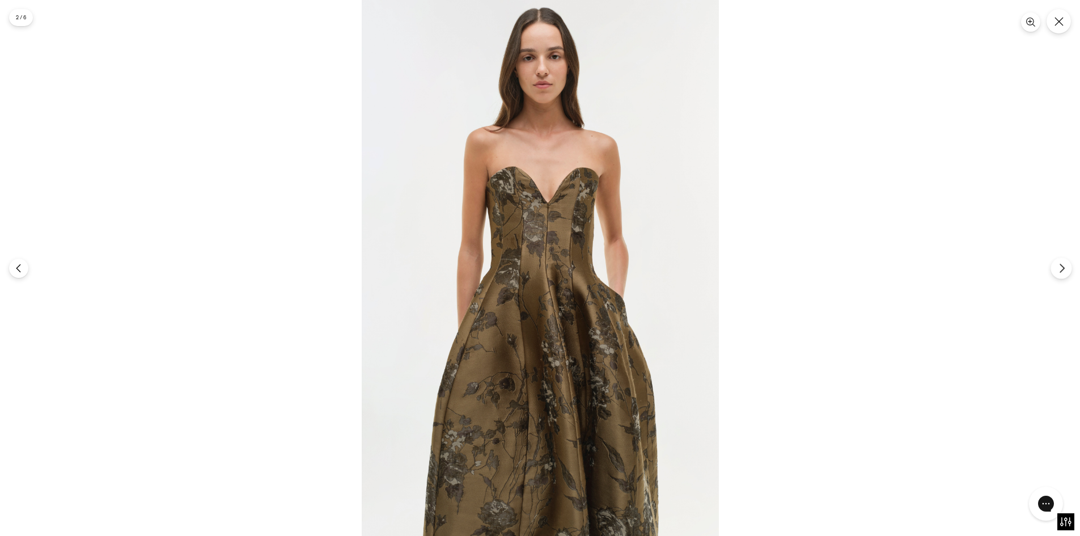
click at [1068, 269] on button "Next" at bounding box center [1061, 267] width 21 height 21
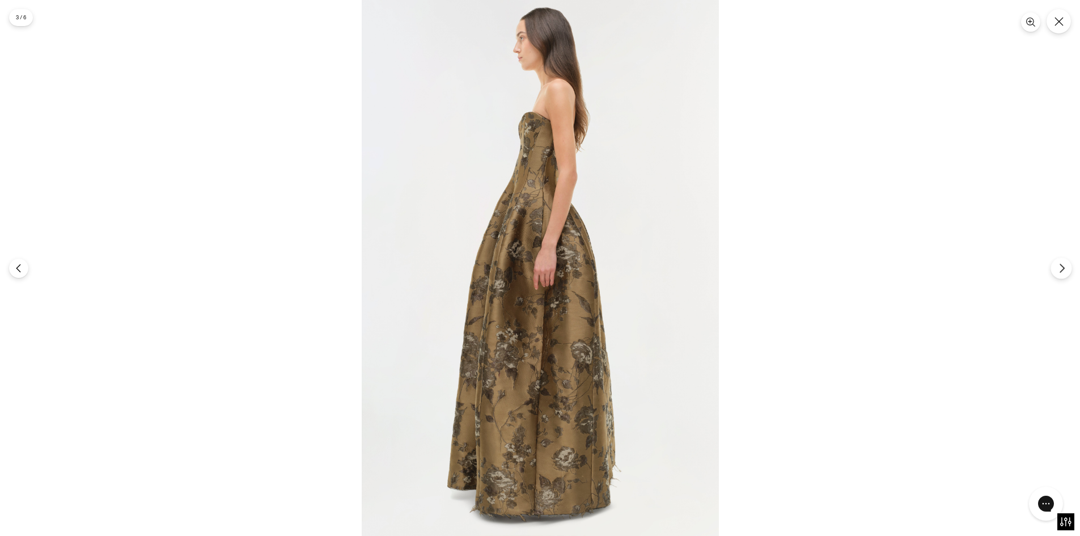
click at [1068, 269] on button "Next" at bounding box center [1061, 267] width 21 height 21
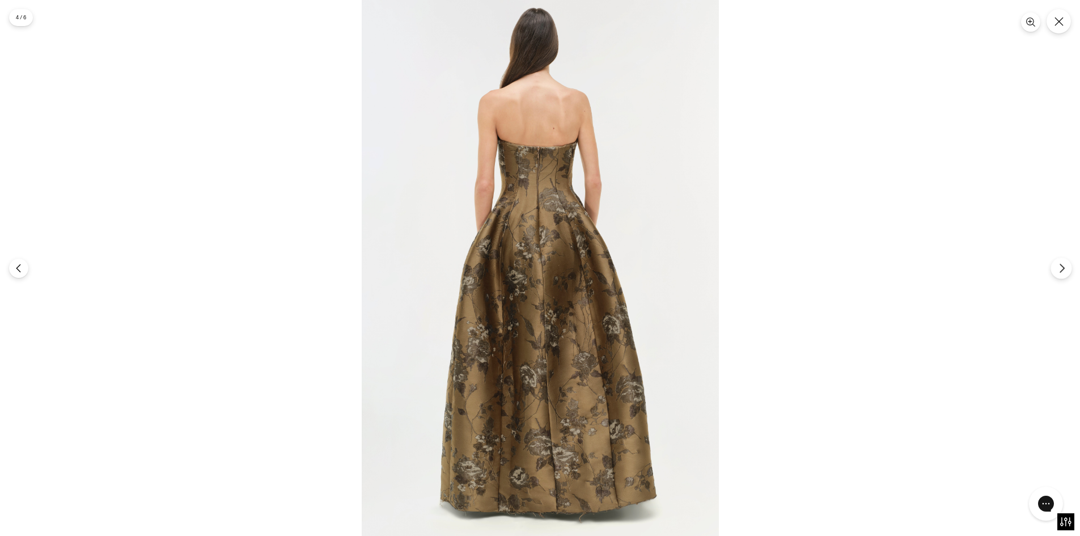
click at [1068, 269] on button "Next" at bounding box center [1061, 267] width 21 height 21
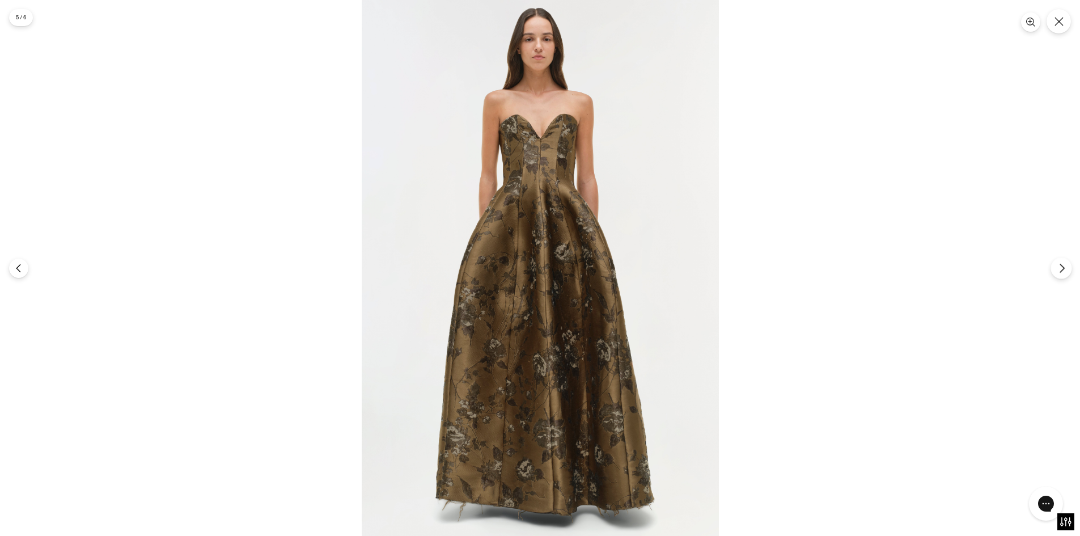
click at [1068, 269] on button "Next" at bounding box center [1061, 267] width 21 height 21
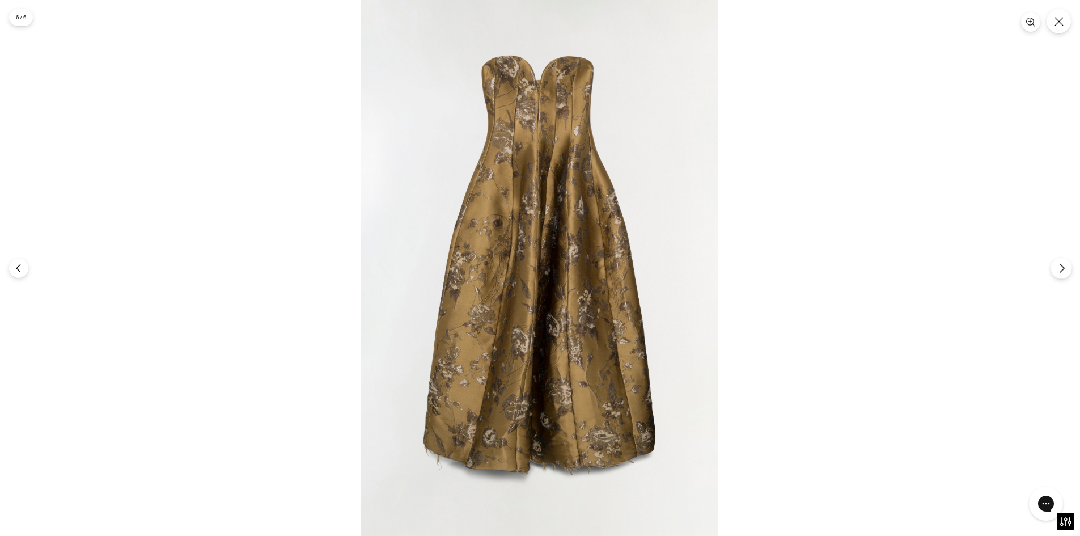
click at [1068, 269] on button "Next" at bounding box center [1061, 267] width 21 height 21
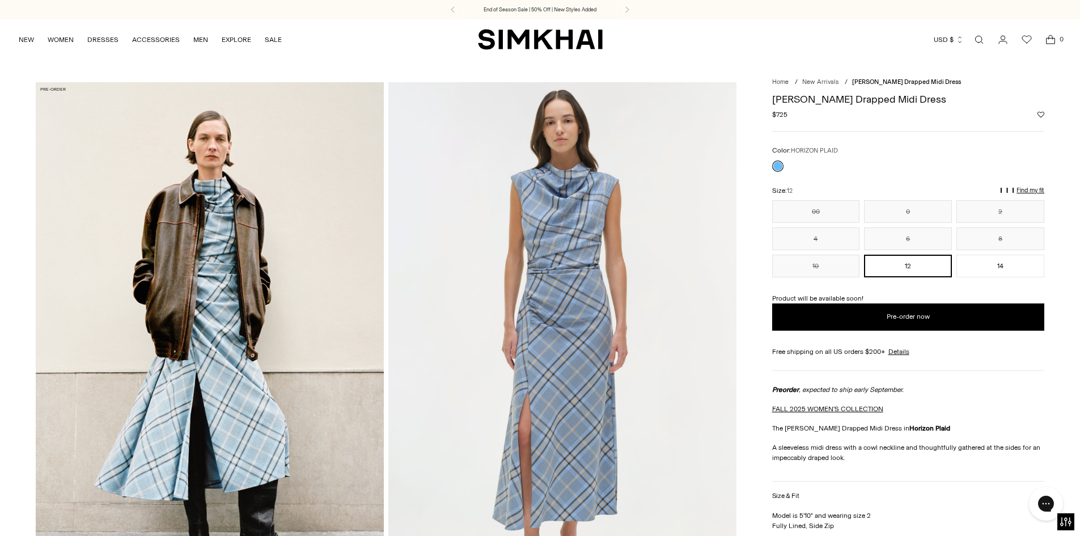
click at [327, 260] on img at bounding box center [210, 343] width 348 height 522
click at [558, 191] on img at bounding box center [562, 343] width 348 height 522
click at [610, 193] on img at bounding box center [562, 343] width 348 height 522
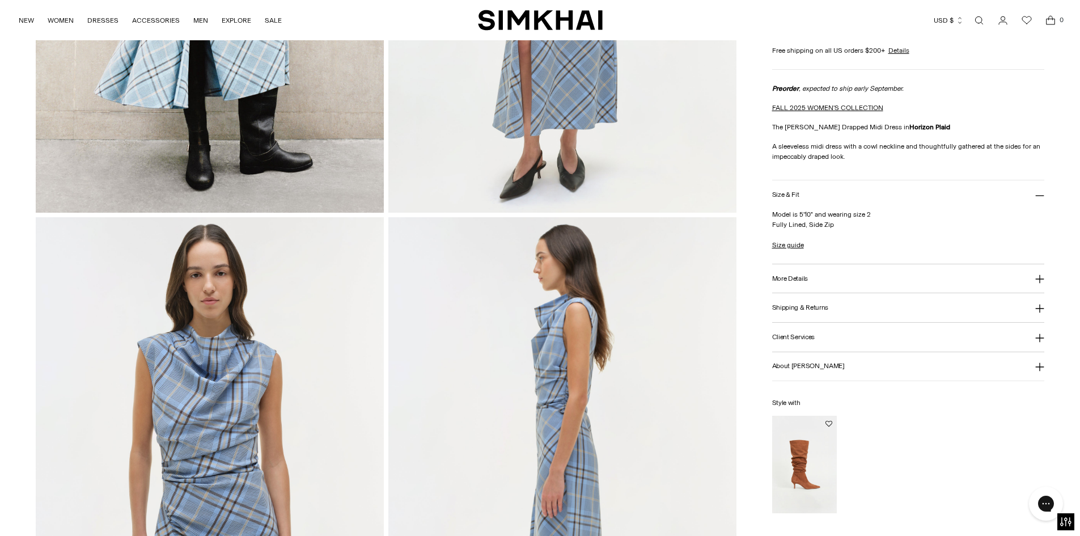
scroll to position [510, 0]
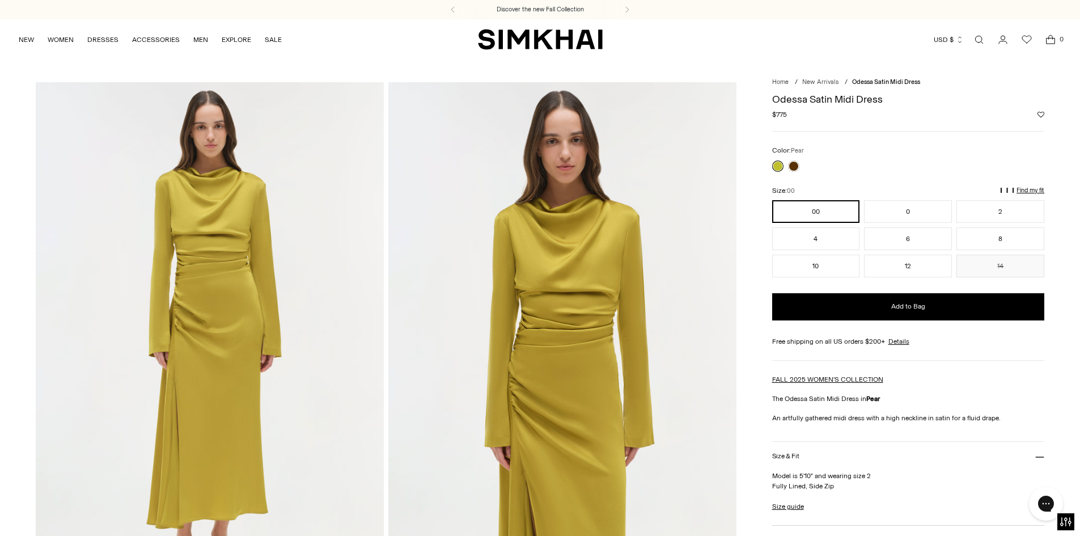
click at [300, 419] on img at bounding box center [210, 343] width 348 height 522
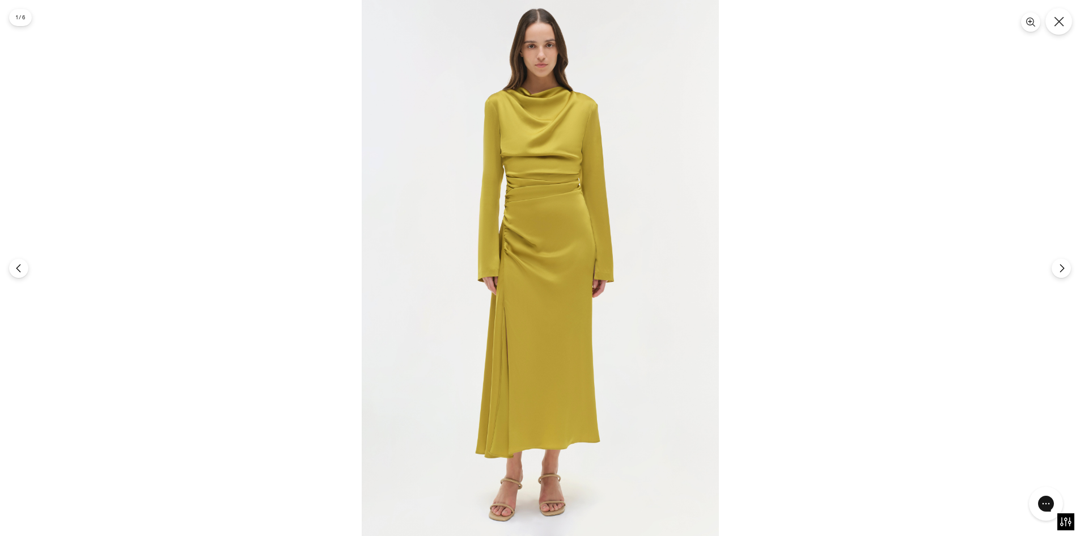
click at [1069, 21] on button "Close" at bounding box center [1058, 21] width 27 height 27
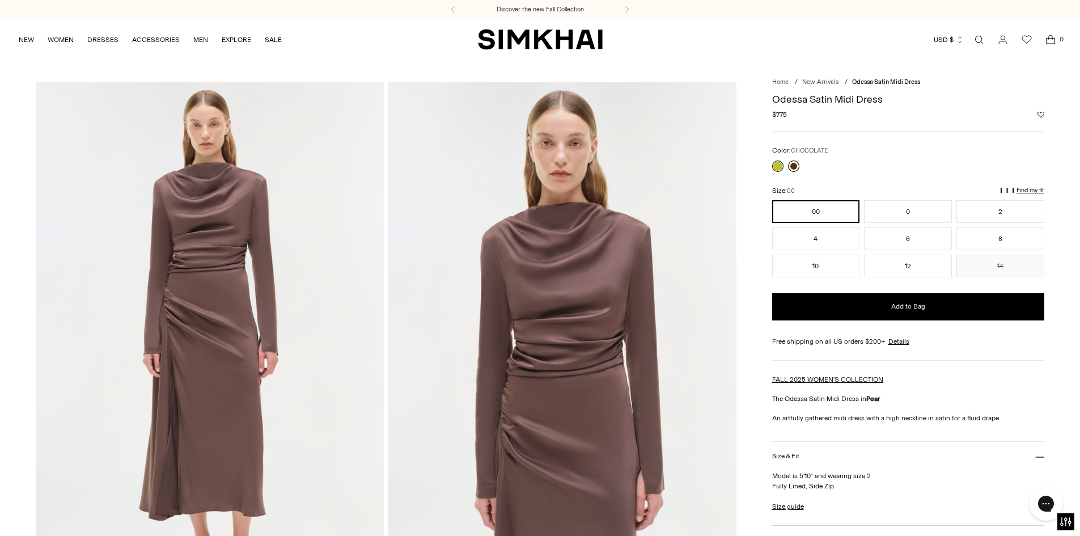
click at [797, 164] on link at bounding box center [793, 165] width 11 height 11
click at [683, 269] on img at bounding box center [562, 343] width 348 height 522
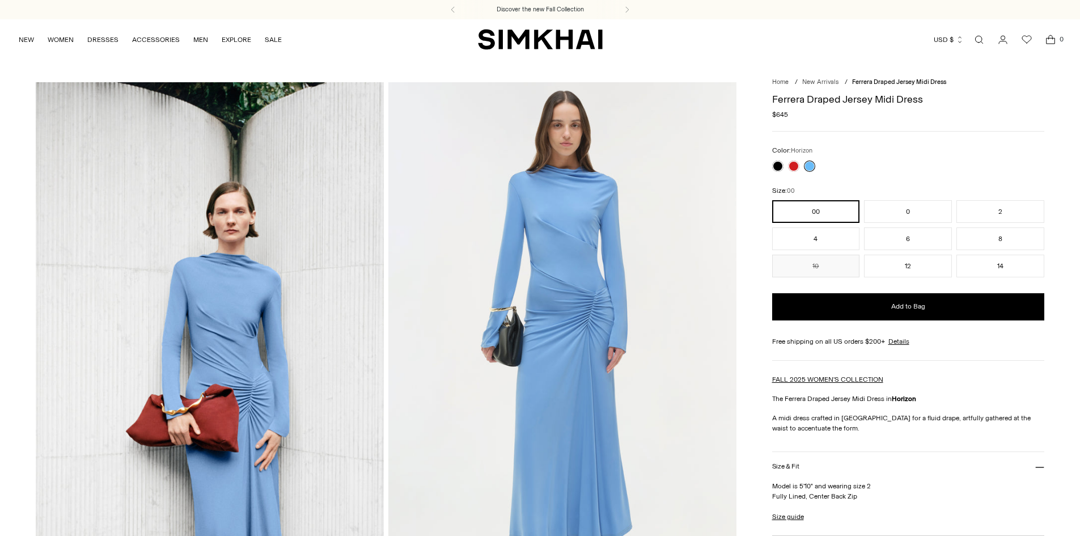
click at [265, 361] on img at bounding box center [210, 343] width 348 height 522
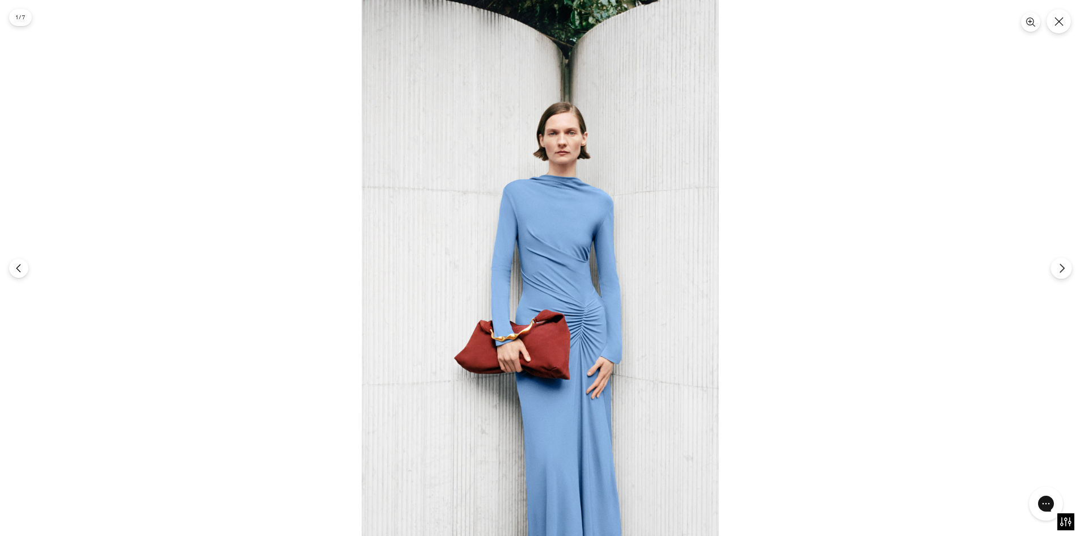
click at [1062, 270] on icon "Next" at bounding box center [1062, 268] width 4 height 9
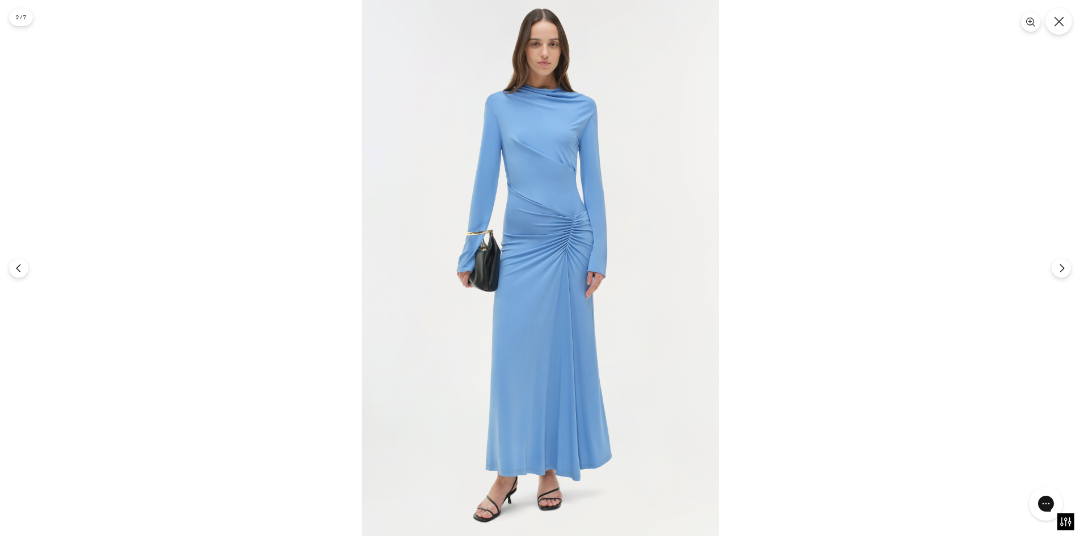
click at [1060, 24] on icon "Close" at bounding box center [1059, 21] width 10 height 10
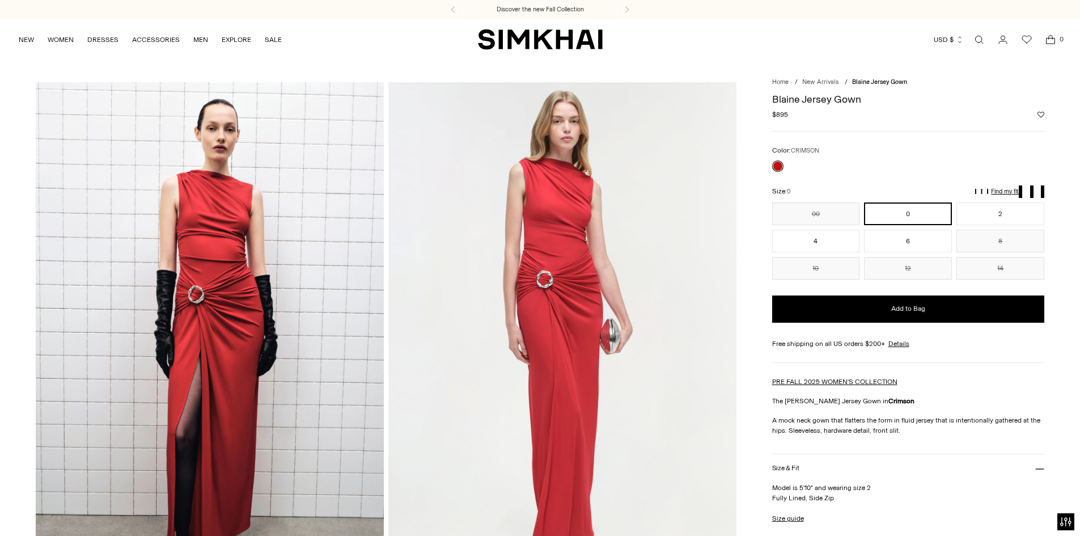
click at [253, 371] on img at bounding box center [210, 343] width 348 height 522
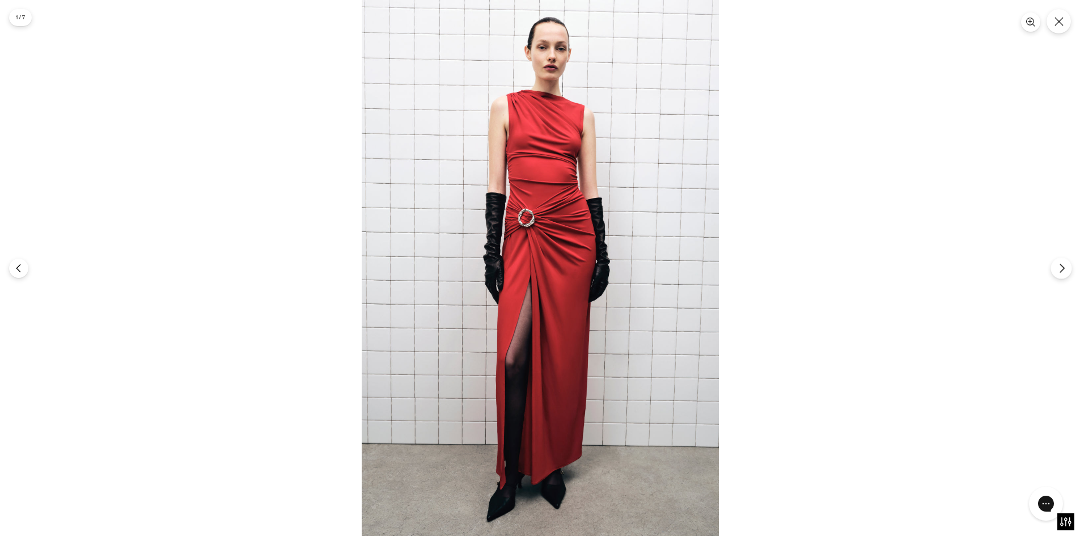
click at [1061, 268] on icon "Next" at bounding box center [1062, 268] width 10 height 10
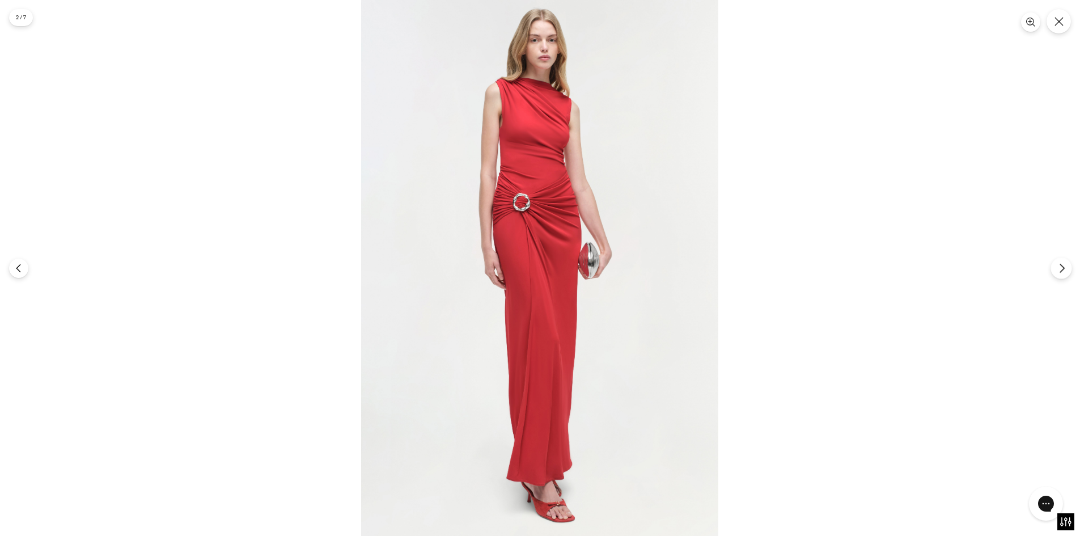
click at [1065, 274] on button "Next" at bounding box center [1061, 267] width 21 height 21
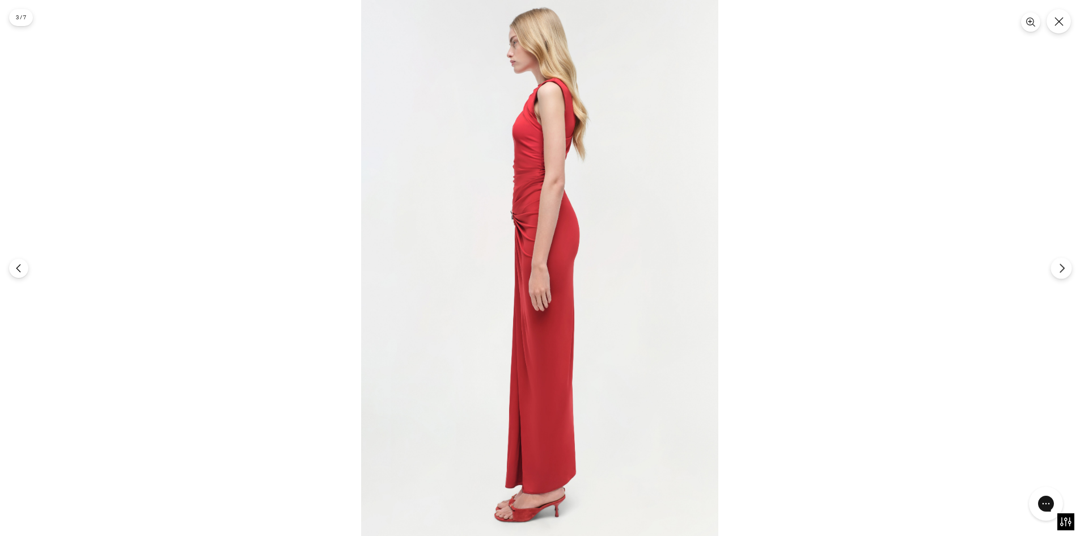
click at [1065, 274] on button "Next" at bounding box center [1061, 267] width 21 height 21
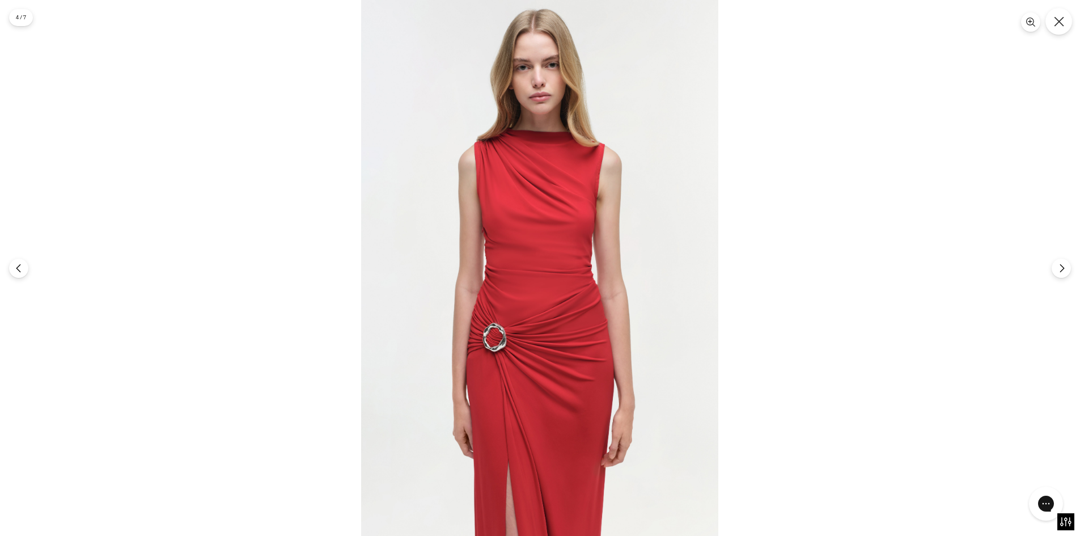
click at [1062, 23] on icon "Close" at bounding box center [1059, 21] width 10 height 10
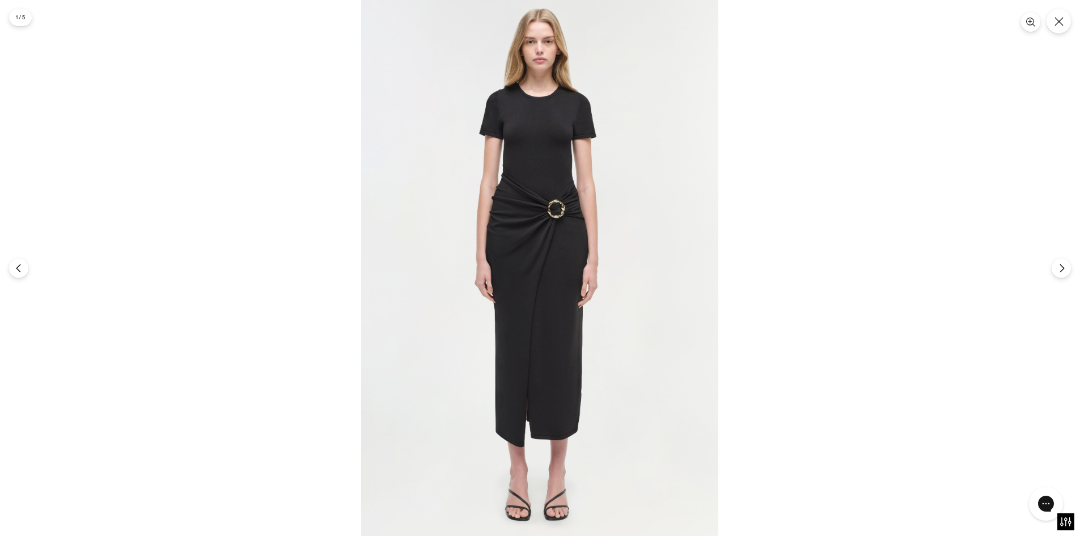
click at [1072, 273] on div at bounding box center [540, 268] width 1080 height 536
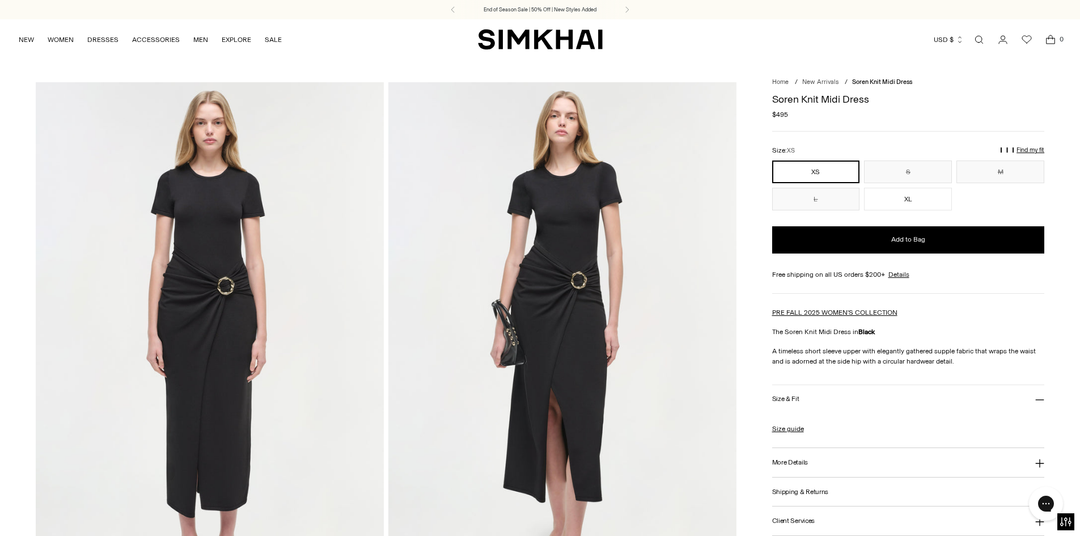
click at [649, 375] on img at bounding box center [562, 343] width 348 height 522
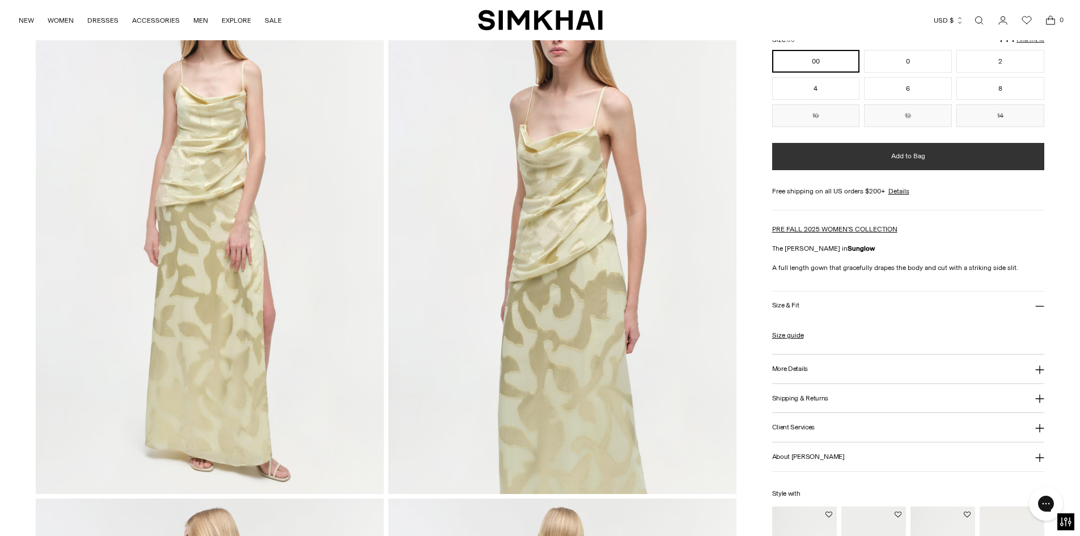
scroll to position [113, 0]
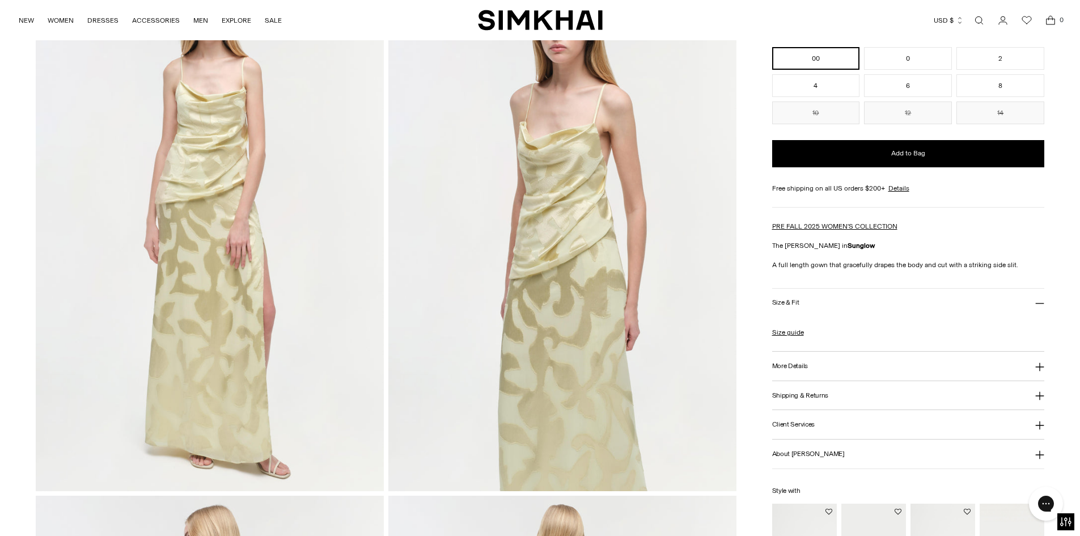
click at [274, 322] on img at bounding box center [210, 230] width 348 height 522
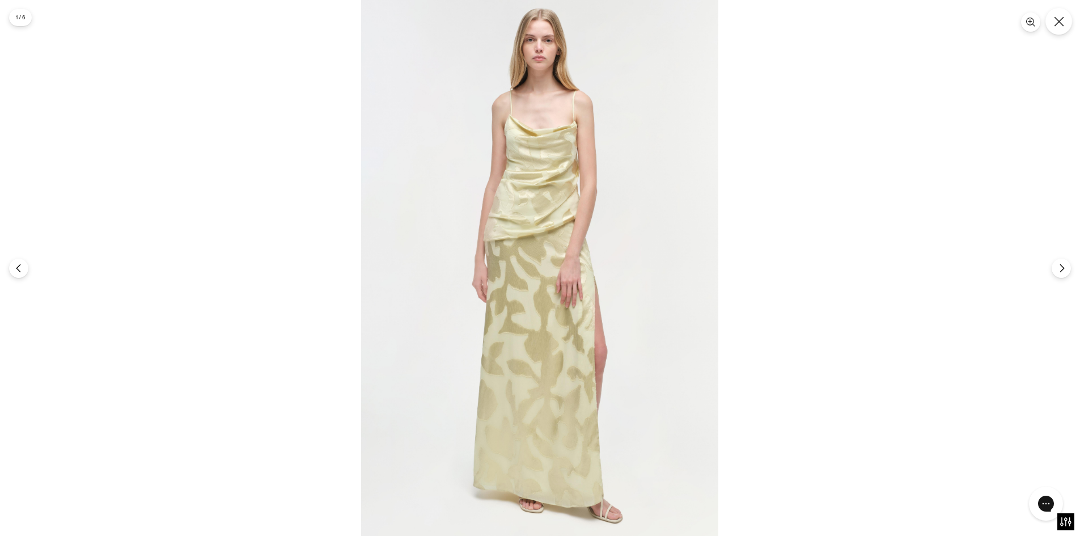
click at [1058, 19] on icon "Close" at bounding box center [1059, 21] width 10 height 10
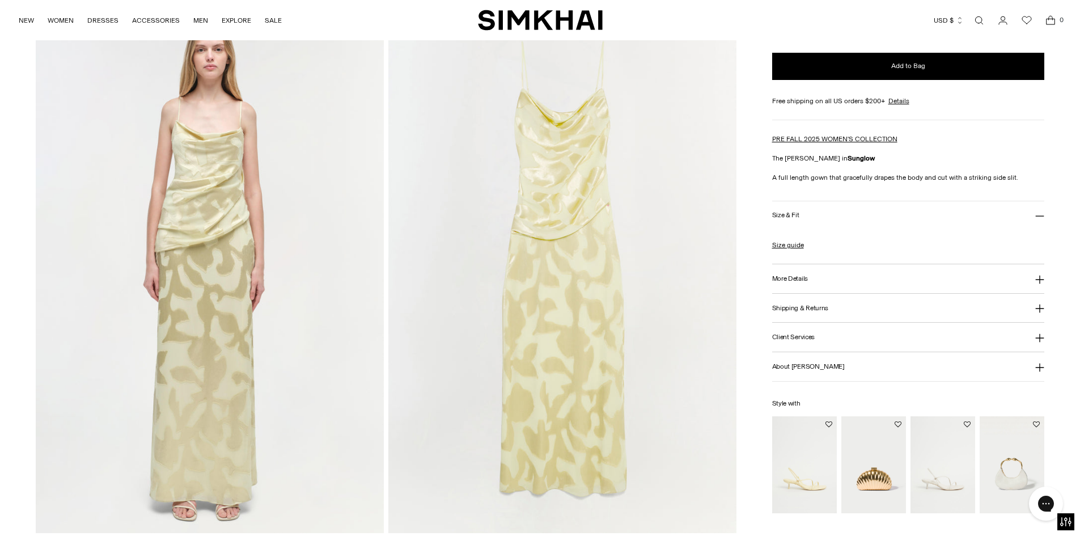
scroll to position [1247, 0]
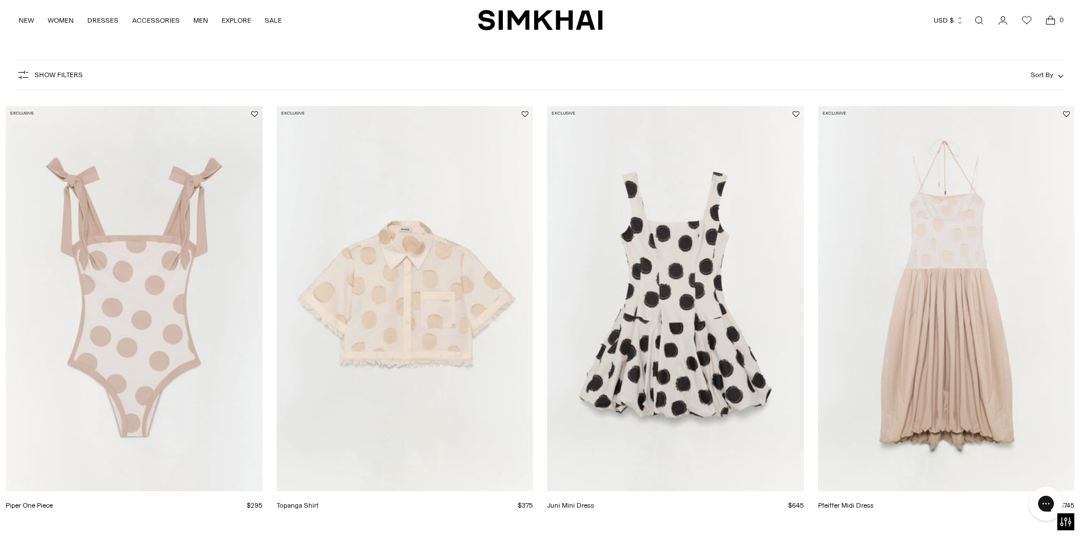
scroll to position [113, 0]
click at [0, 0] on img "Juni Mini Dress" at bounding box center [0, 0] width 0 height 0
click at [0, 0] on img "Pfeiffer Midi Dress" at bounding box center [0, 0] width 0 height 0
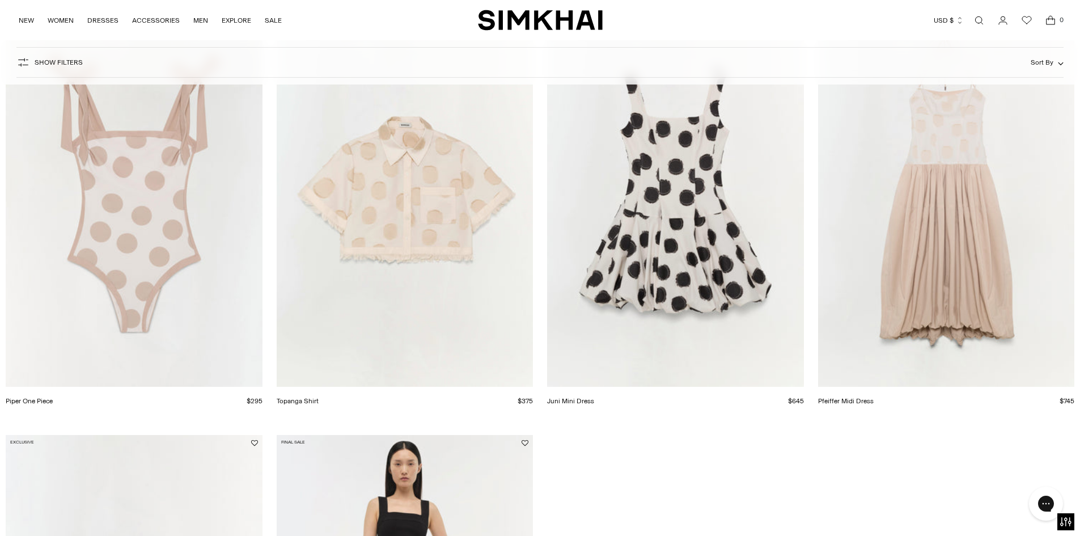
scroll to position [57, 0]
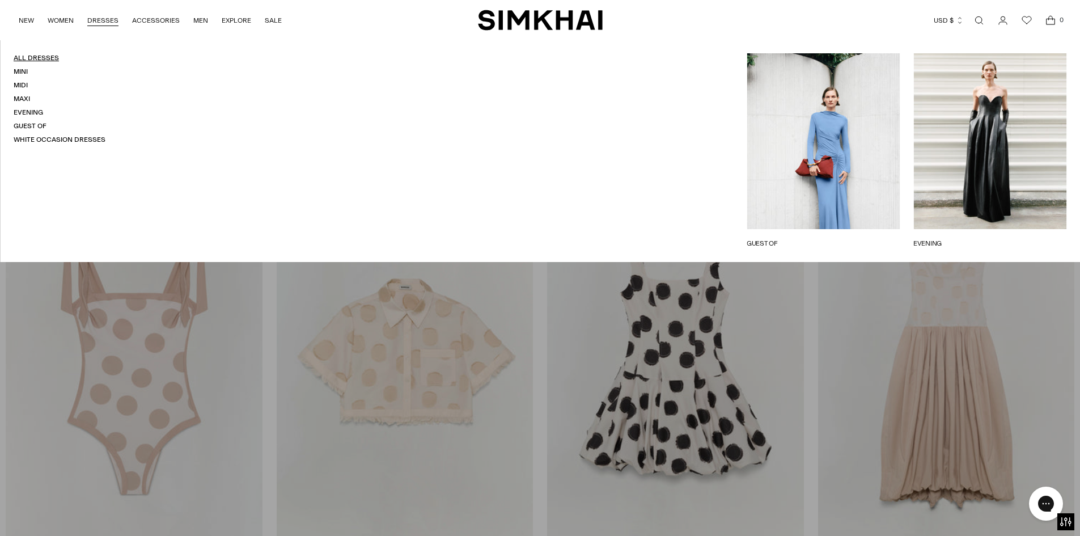
click at [51, 57] on link "All Dresses" at bounding box center [36, 58] width 45 height 8
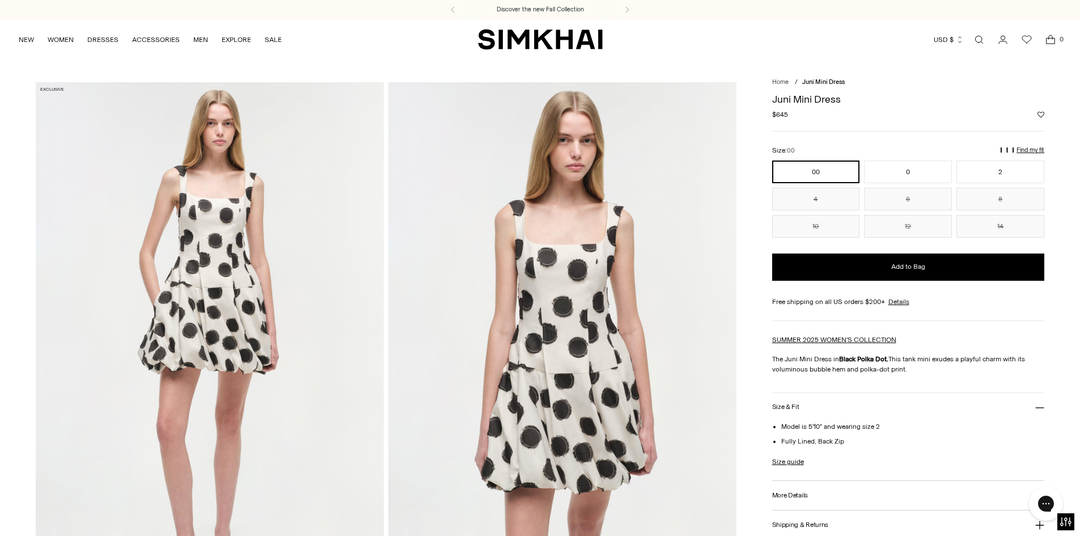
click at [673, 468] on img at bounding box center [562, 343] width 348 height 522
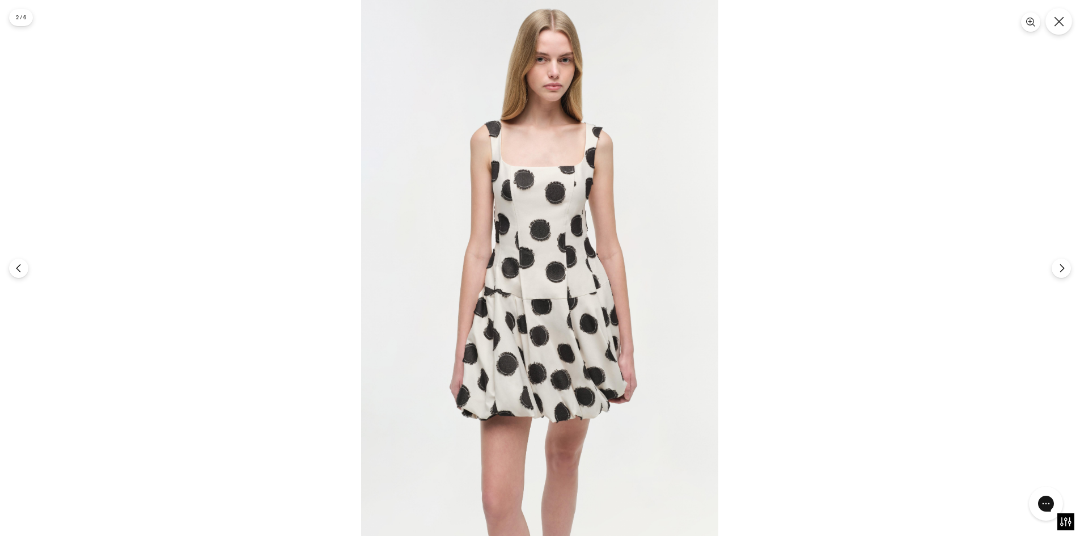
click at [1060, 21] on icon "Close" at bounding box center [1059, 21] width 10 height 10
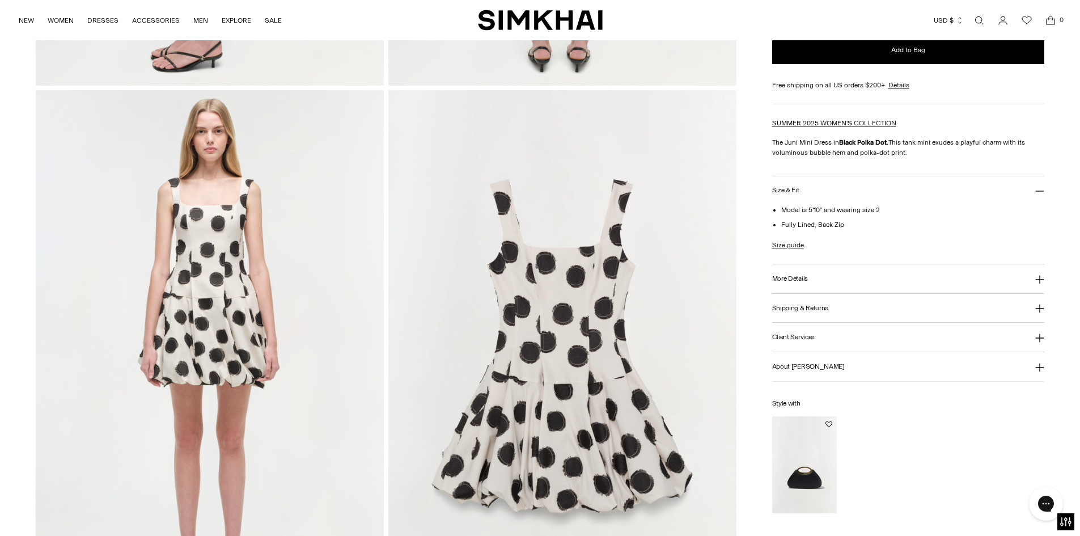
scroll to position [1134, 0]
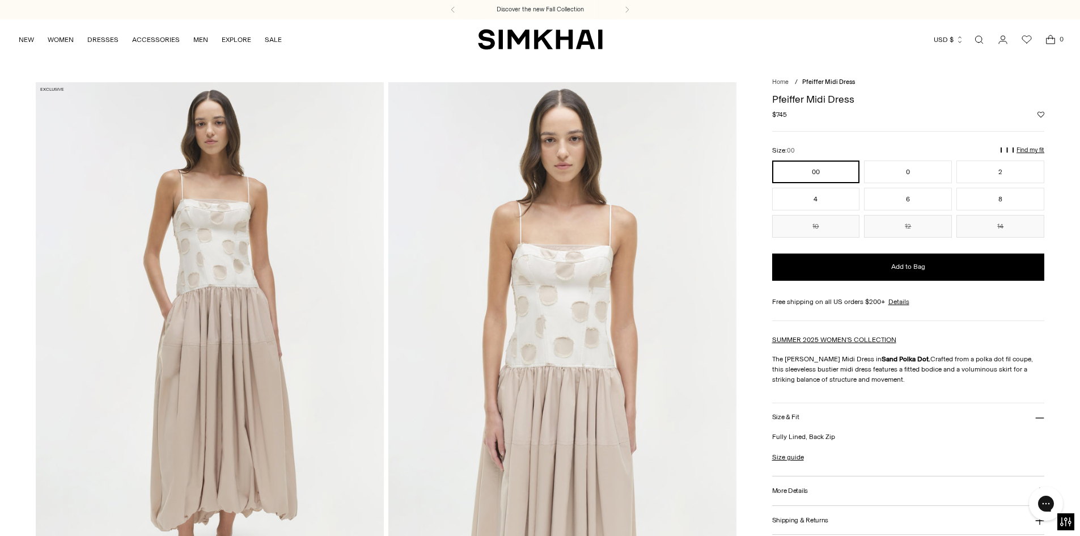
click at [323, 424] on img at bounding box center [210, 343] width 348 height 522
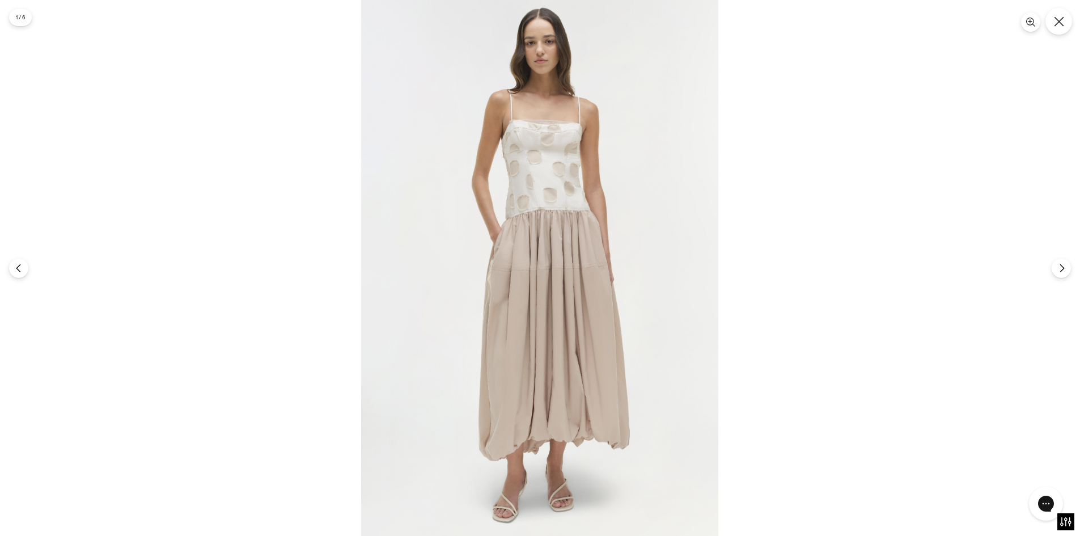
click at [1062, 22] on icon "Close" at bounding box center [1059, 21] width 10 height 10
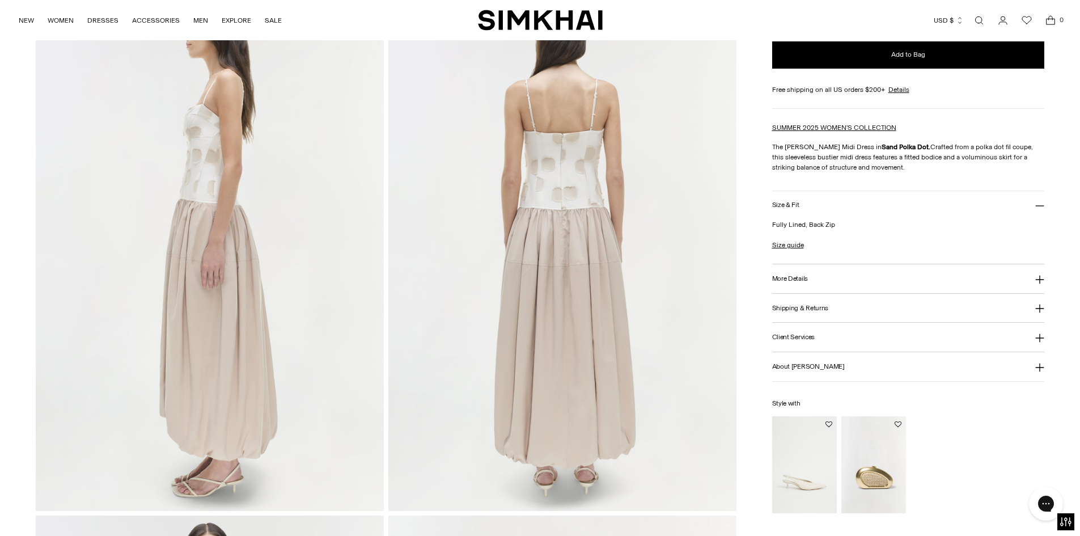
scroll to position [624, 0]
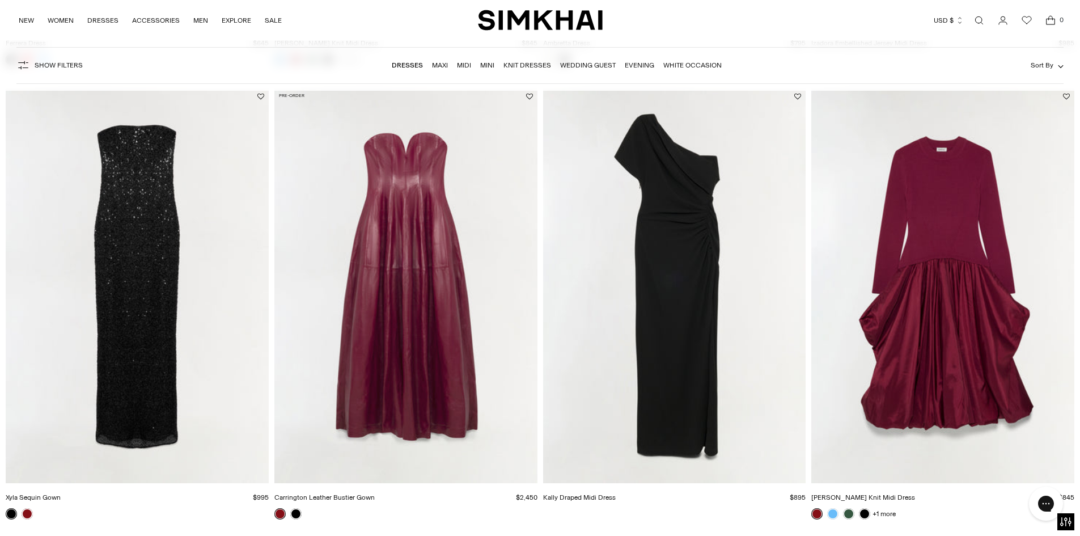
scroll to position [964, 0]
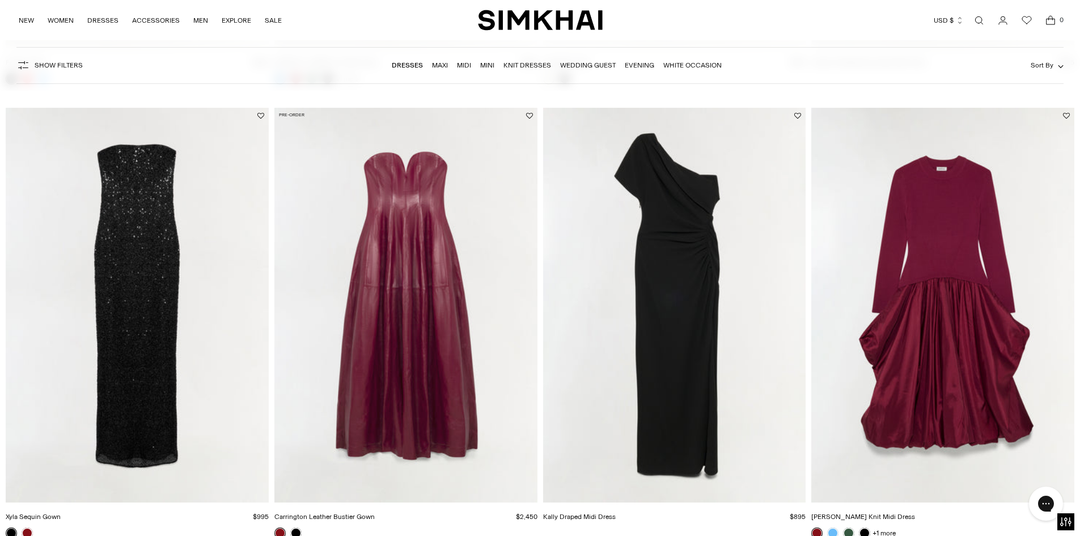
click at [0, 0] on img "Carrington Leather Bustier Gown" at bounding box center [0, 0] width 0 height 0
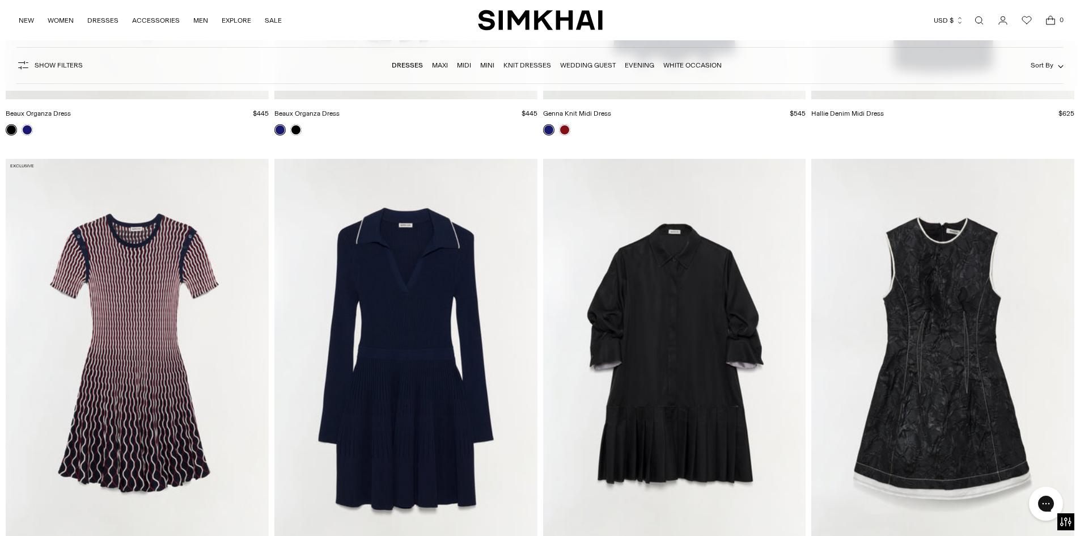
scroll to position [3175, 0]
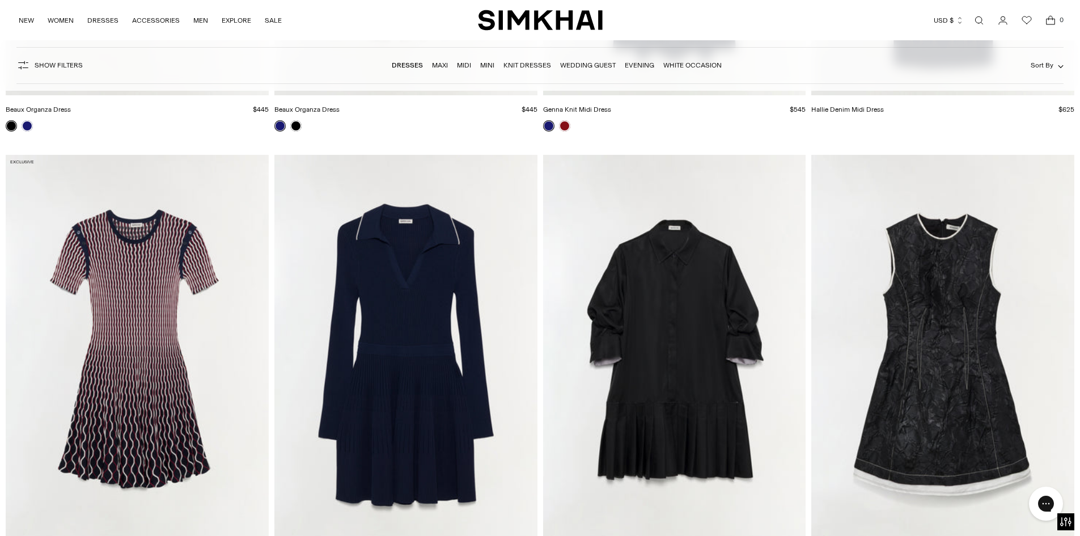
click at [0, 0] on img "Audrina Jacquard Mini Dress" at bounding box center [0, 0] width 0 height 0
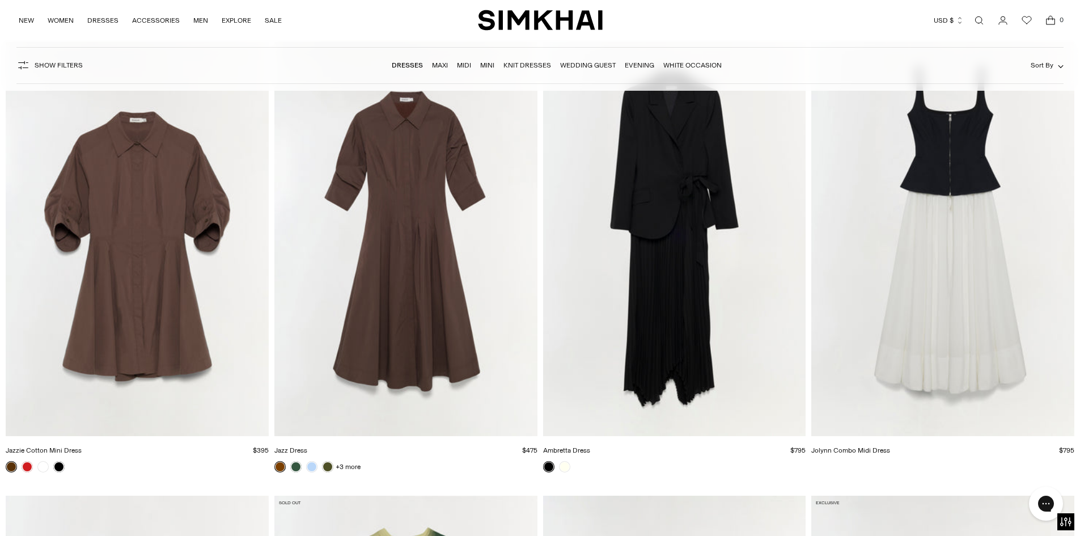
scroll to position [5103, 0]
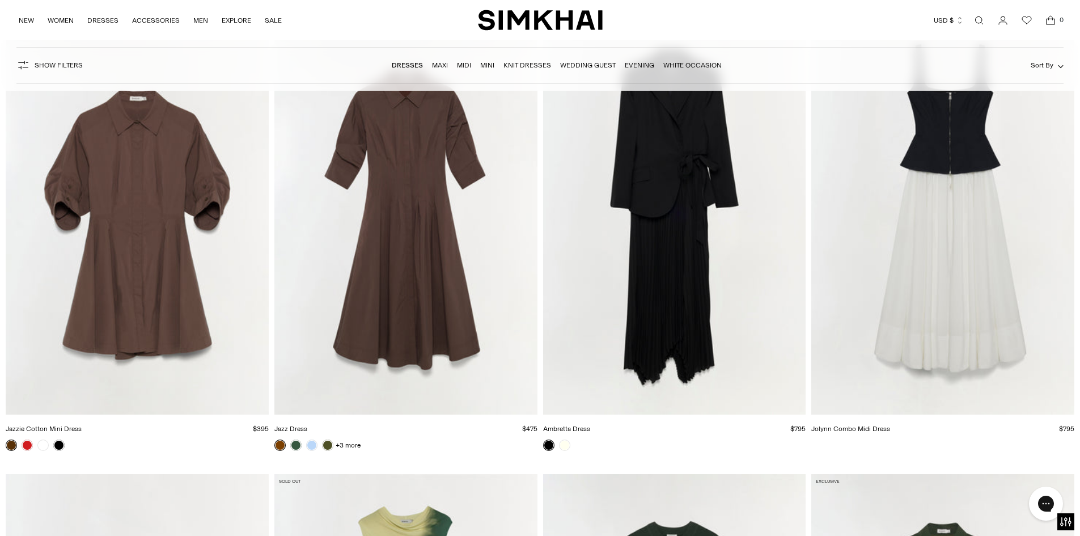
click at [0, 0] on img "Jolynn Combo Midi Dress" at bounding box center [0, 0] width 0 height 0
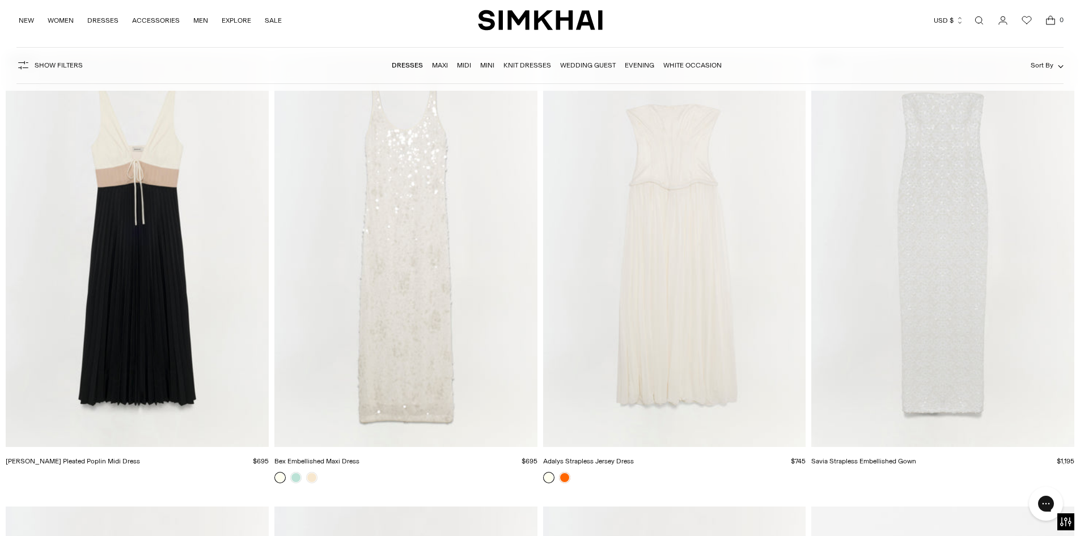
scroll to position [13664, 0]
click at [0, 0] on img "Stephanie Pleated Poplin Midi Dress" at bounding box center [0, 0] width 0 height 0
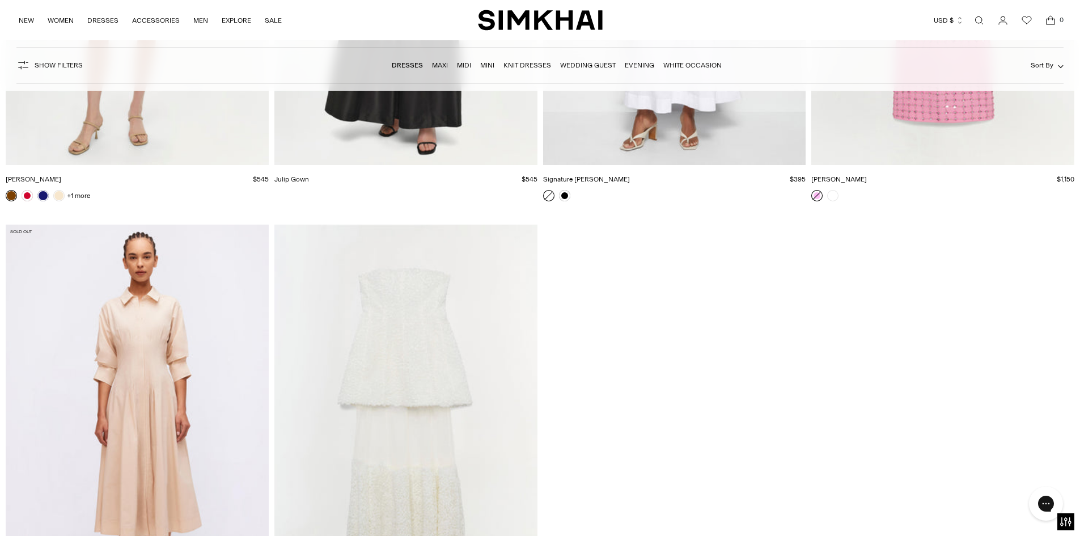
scroll to position [19560, 0]
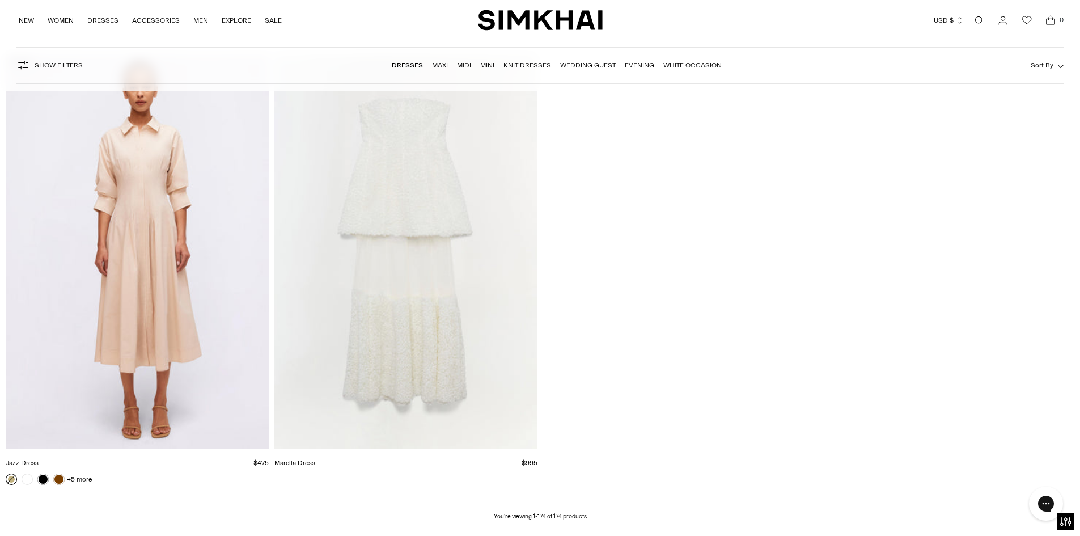
click at [980, 19] on link "Open search modal" at bounding box center [979, 20] width 23 height 23
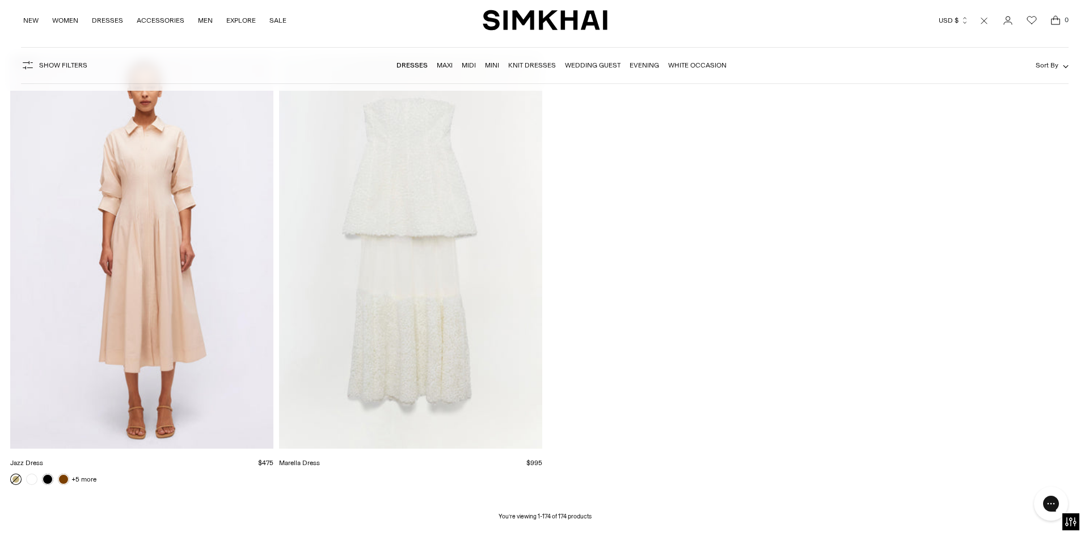
scroll to position [0, 0]
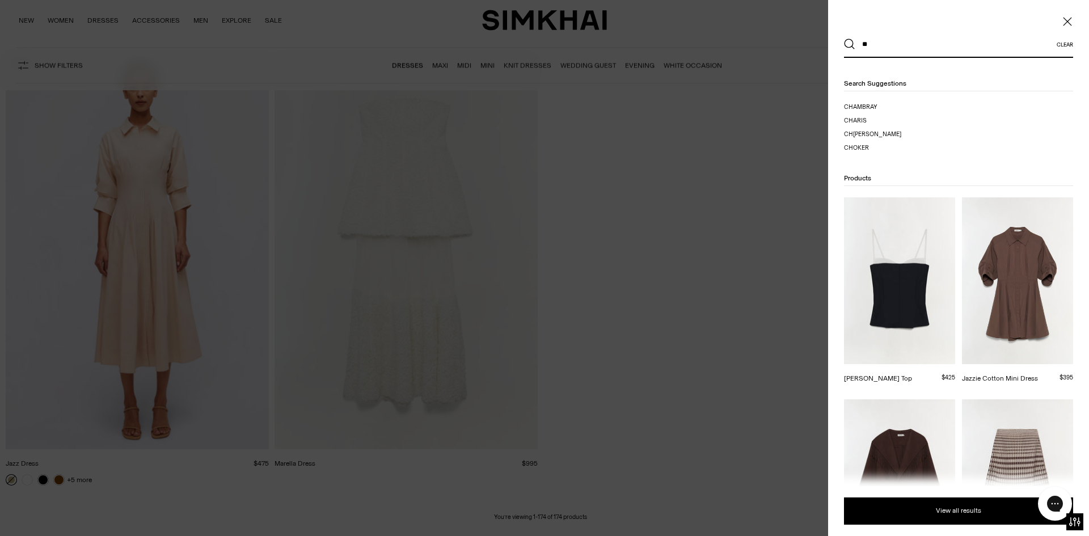
type input "*"
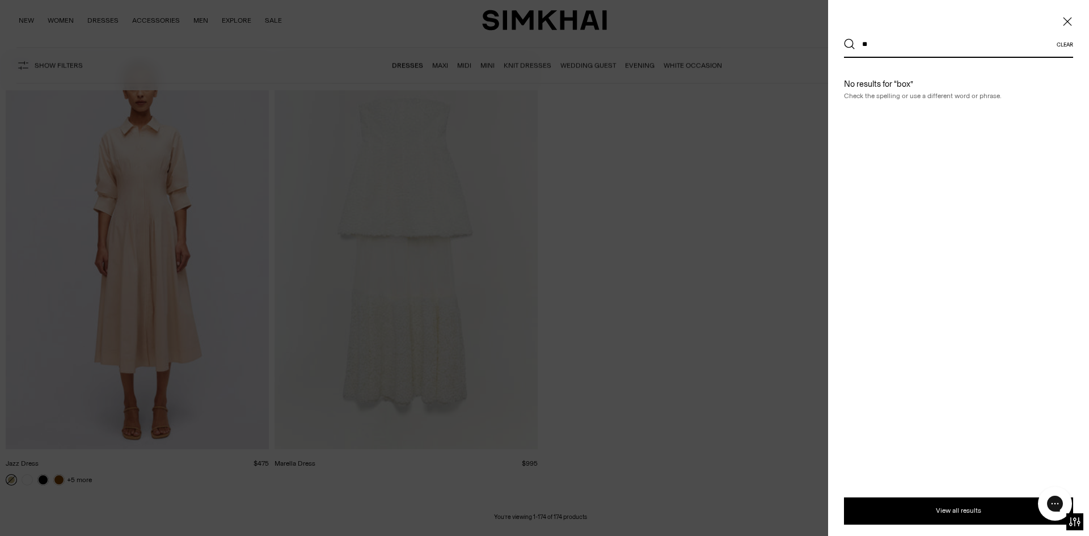
type input "*"
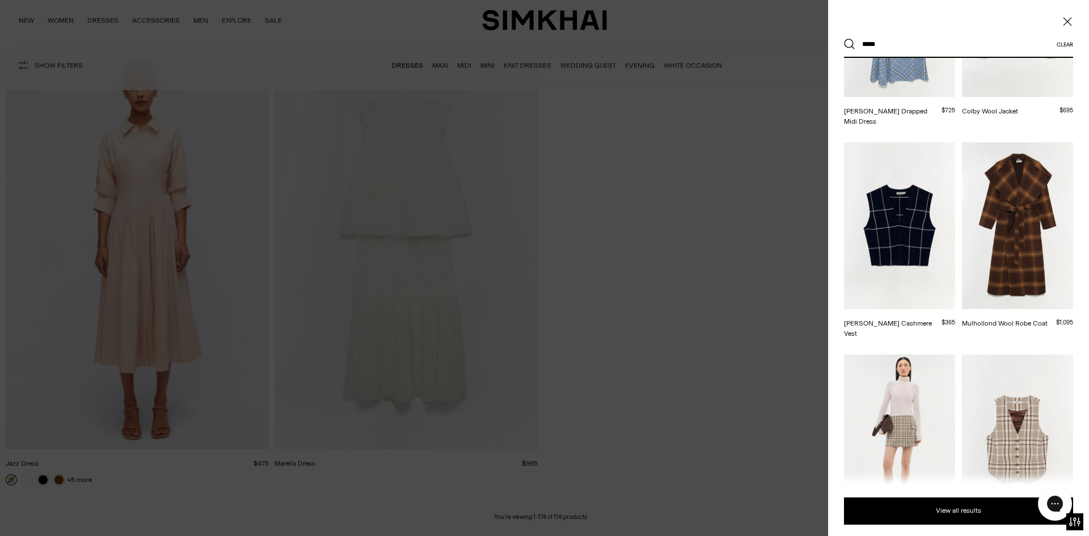
scroll to position [397, 0]
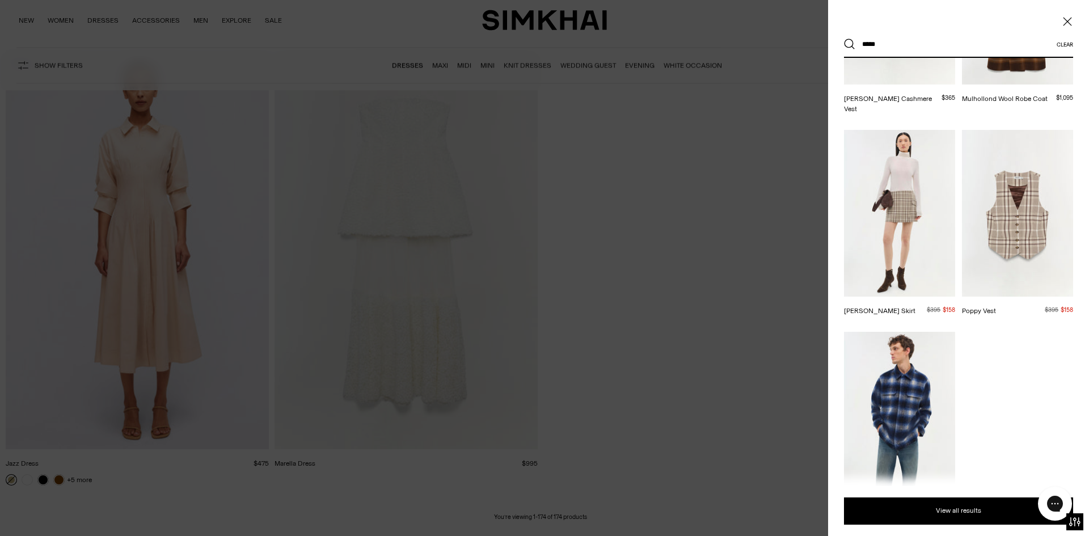
type input "*****"
click at [1064, 23] on icon "Close" at bounding box center [1066, 21] width 9 height 11
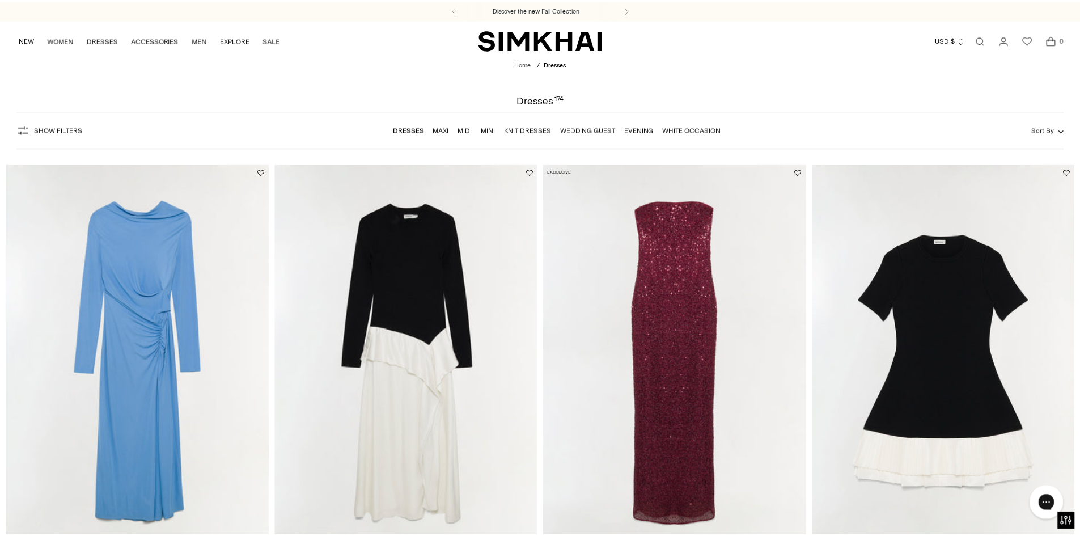
scroll to position [19560, 0]
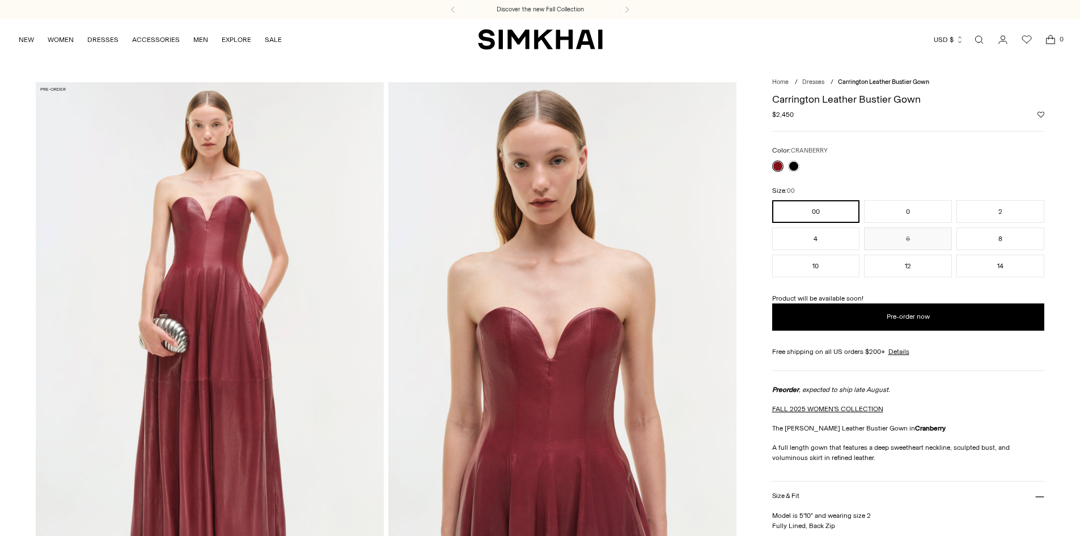
click at [290, 444] on img at bounding box center [210, 343] width 348 height 522
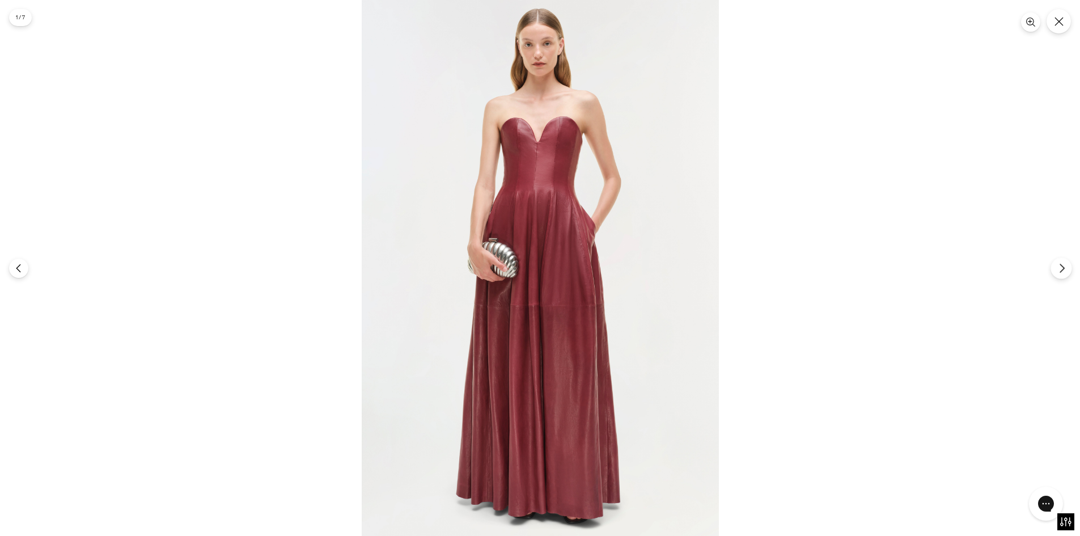
click at [1055, 270] on button "Next" at bounding box center [1061, 267] width 21 height 21
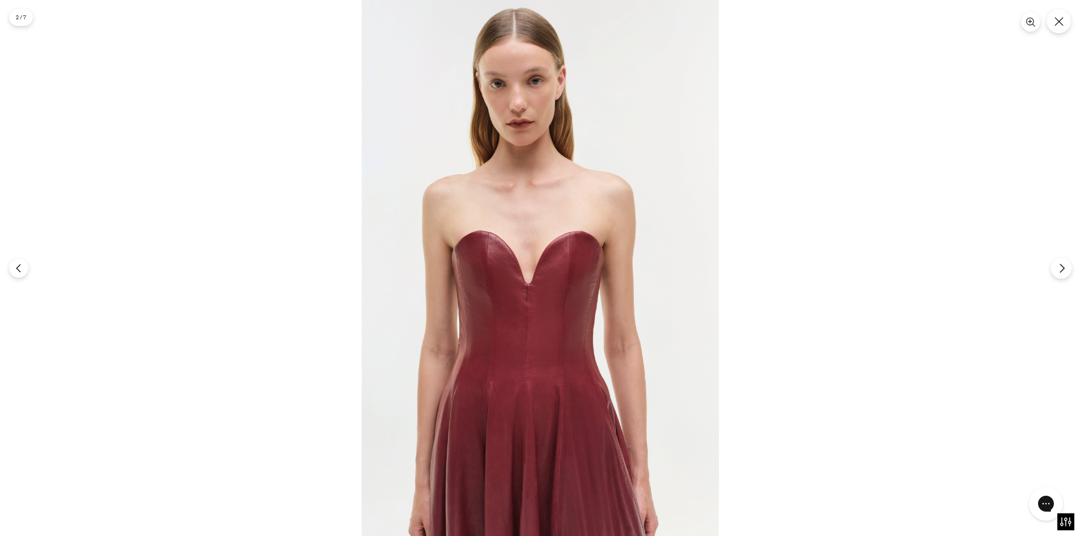
click at [1055, 270] on button "Next" at bounding box center [1061, 267] width 21 height 21
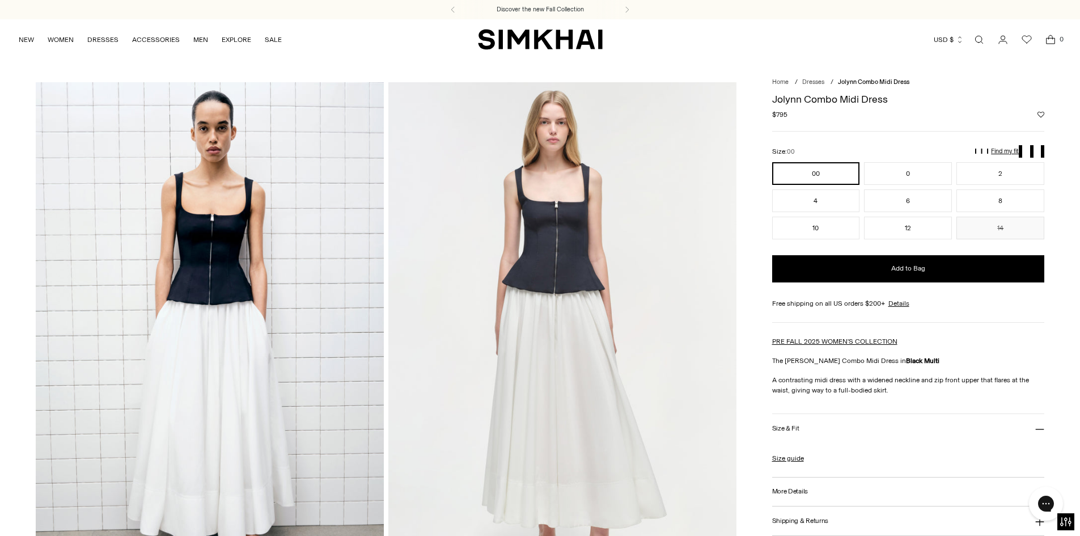
click at [340, 441] on img at bounding box center [210, 343] width 348 height 522
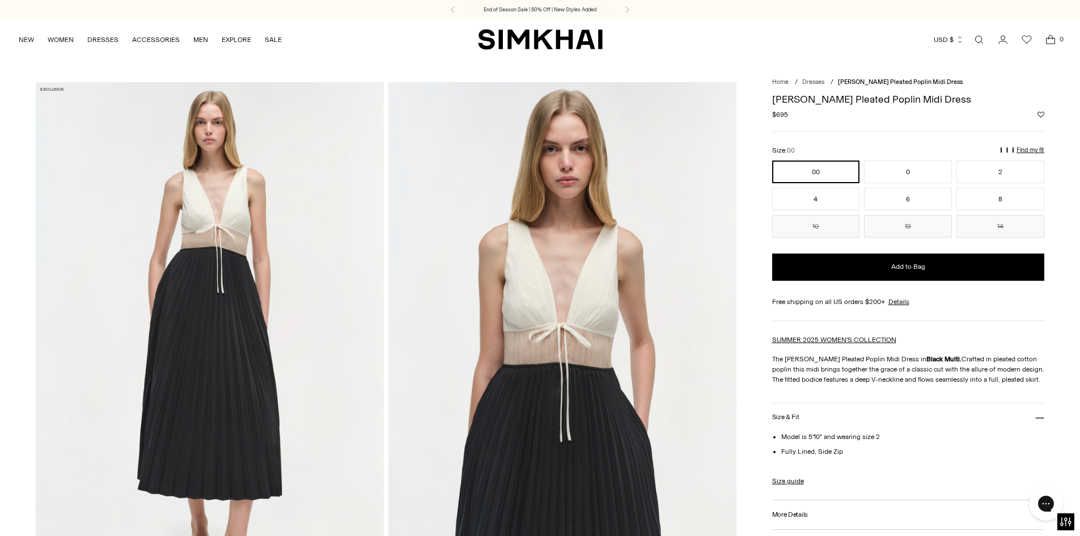
click at [128, 397] on img at bounding box center [210, 343] width 348 height 522
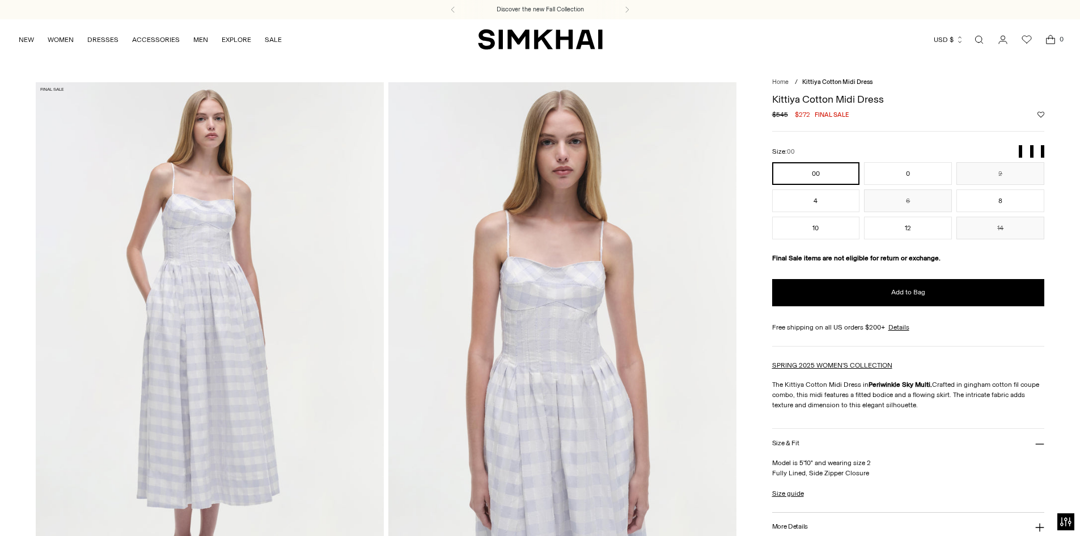
click at [328, 336] on img at bounding box center [210, 343] width 348 height 522
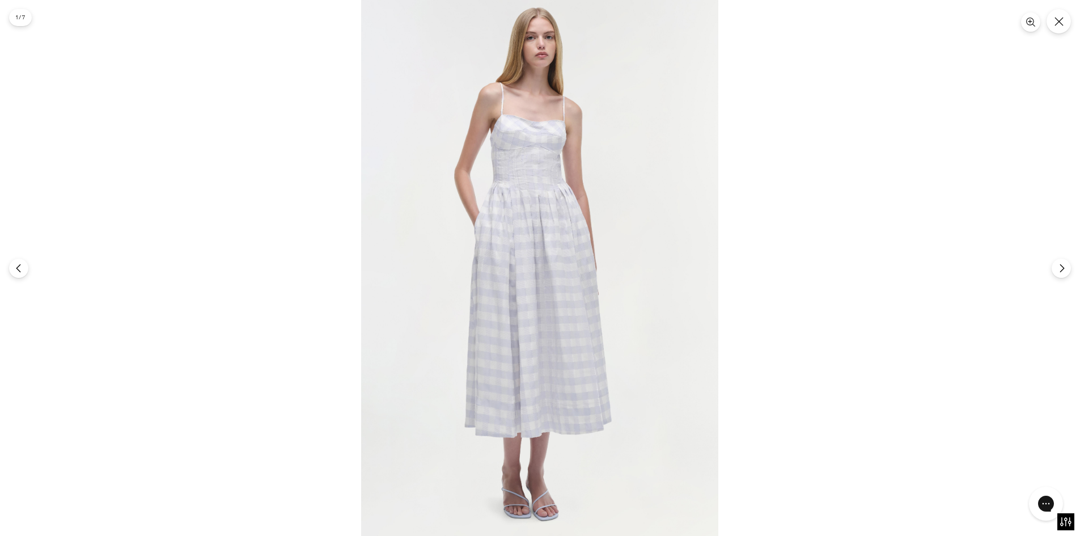
click at [1053, 117] on div at bounding box center [540, 268] width 1080 height 536
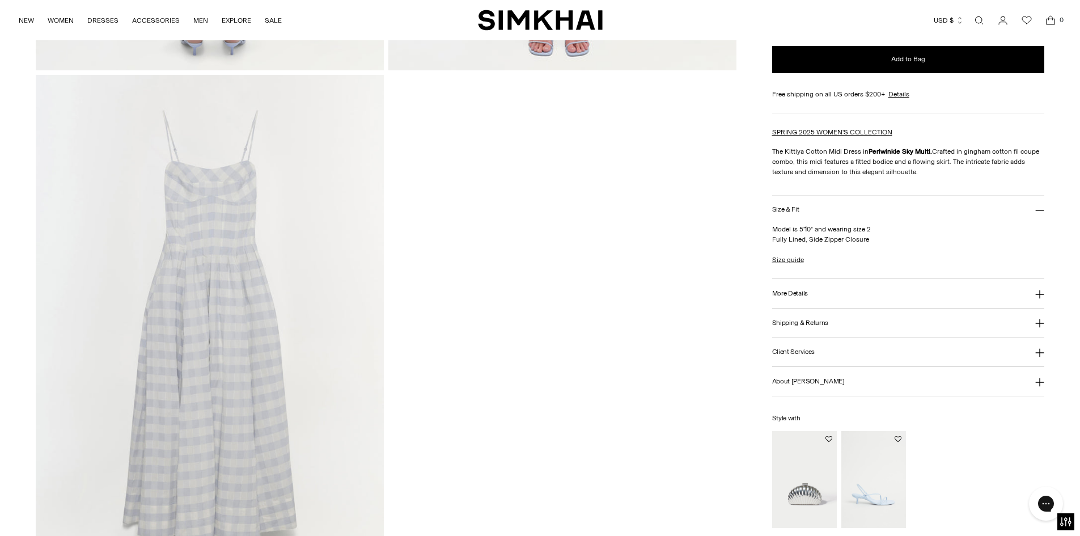
scroll to position [1361, 0]
